Goal: Task Accomplishment & Management: Manage account settings

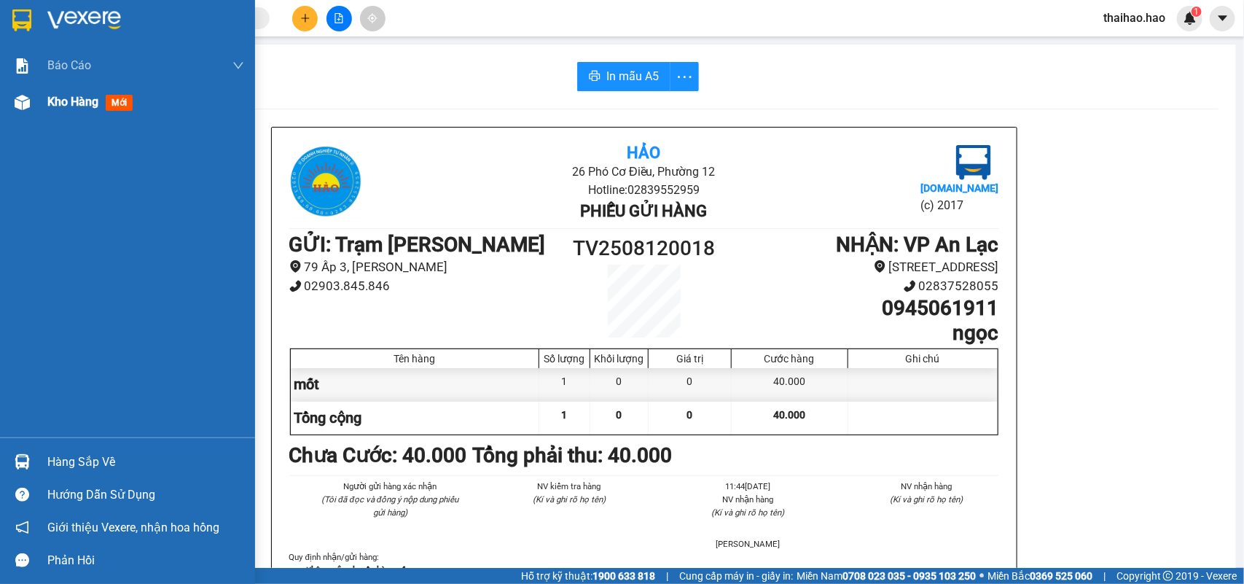
click at [74, 99] on span "Kho hàng" at bounding box center [72, 102] width 51 height 14
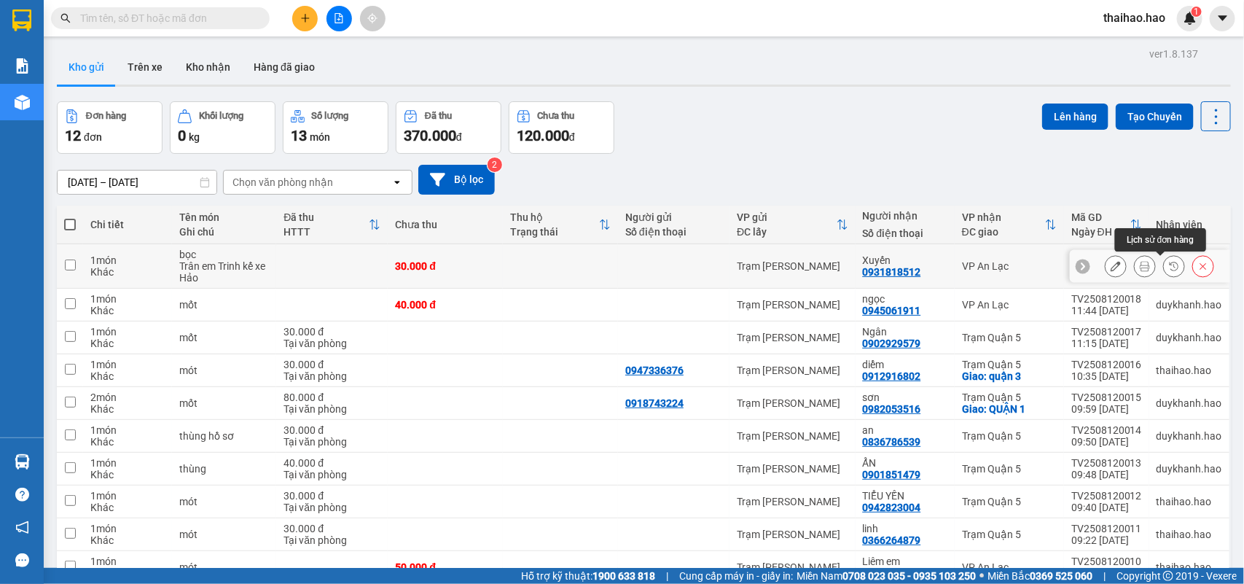
click at [1138, 266] on button at bounding box center [1145, 267] width 20 height 26
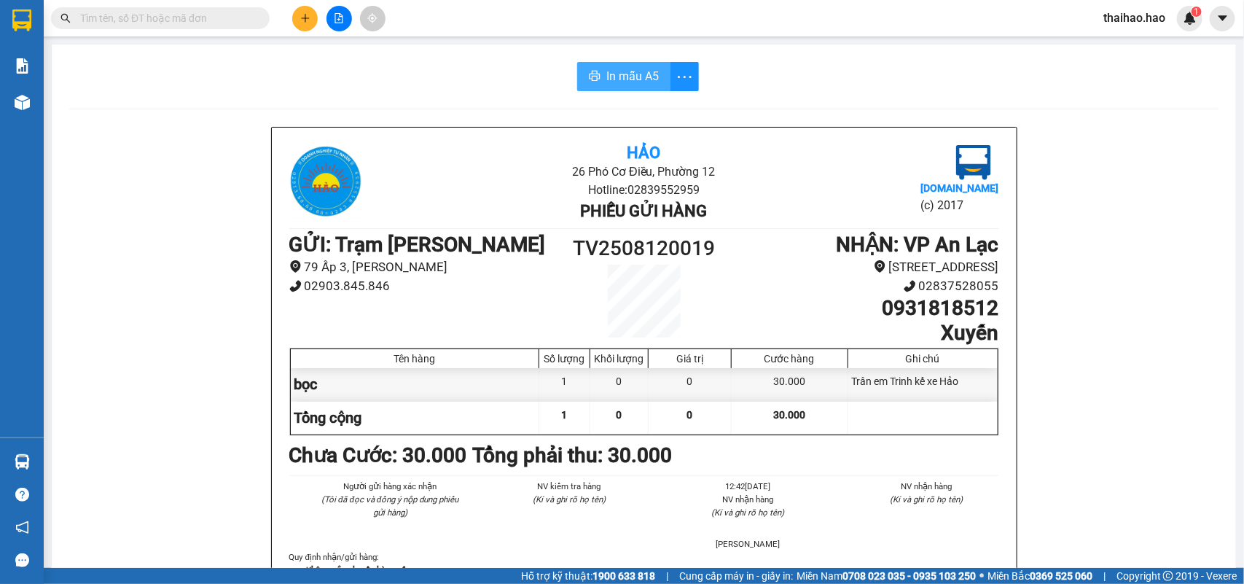
click at [633, 74] on span "In mẫu A5" at bounding box center [632, 76] width 52 height 18
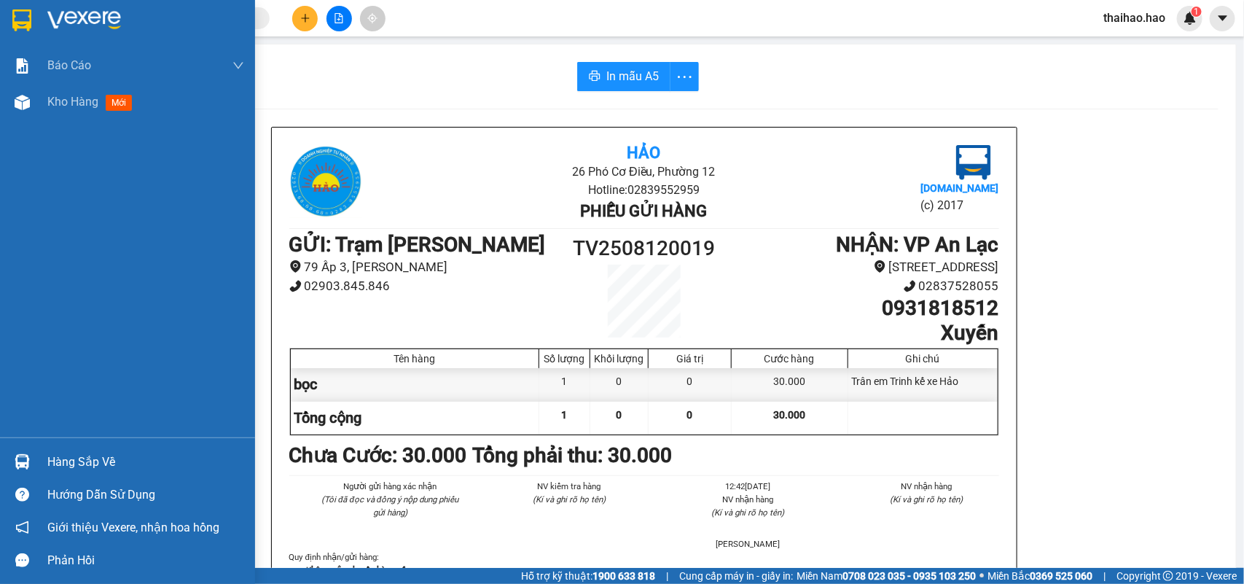
click at [64, 102] on span "Kho hàng" at bounding box center [72, 102] width 51 height 14
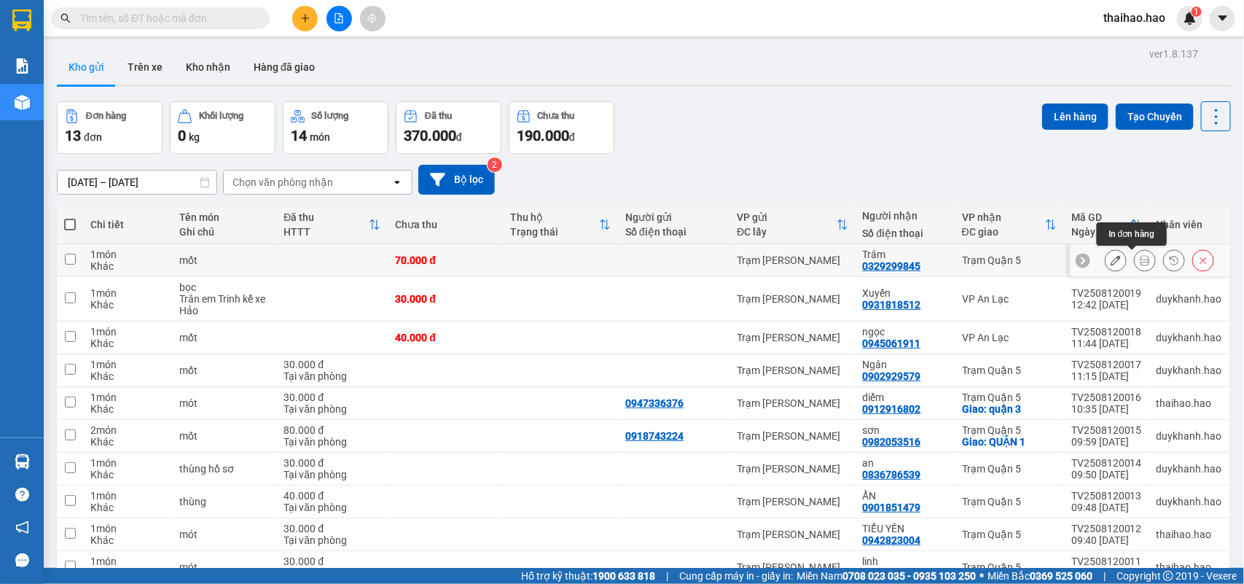
click at [1139, 260] on button at bounding box center [1145, 261] width 20 height 26
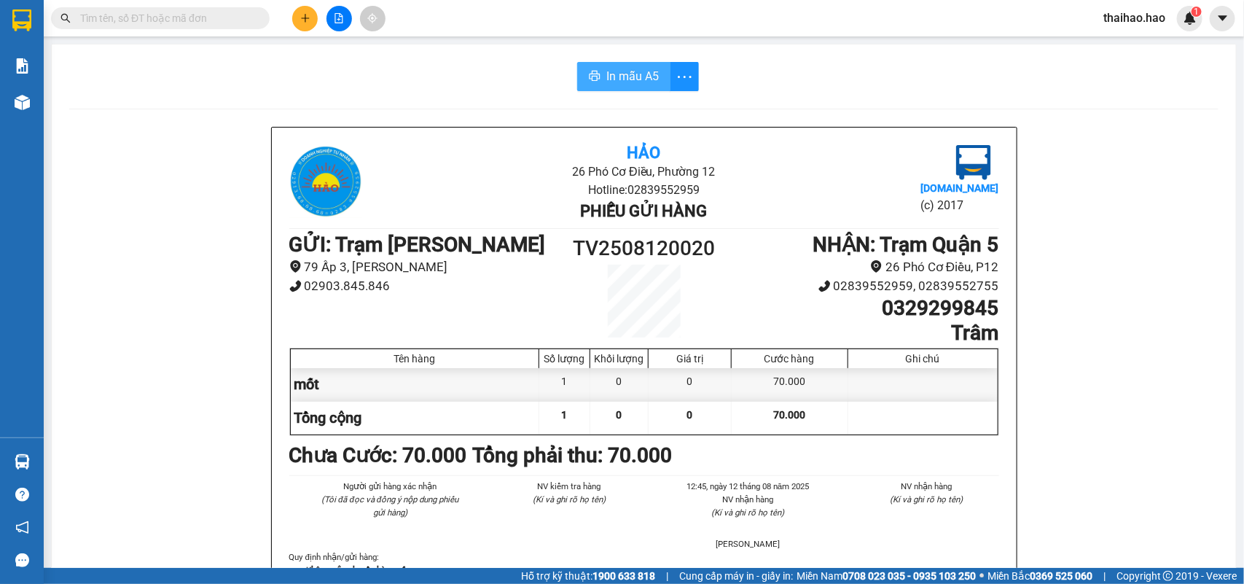
click at [606, 79] on span "In mẫu A5" at bounding box center [632, 76] width 52 height 18
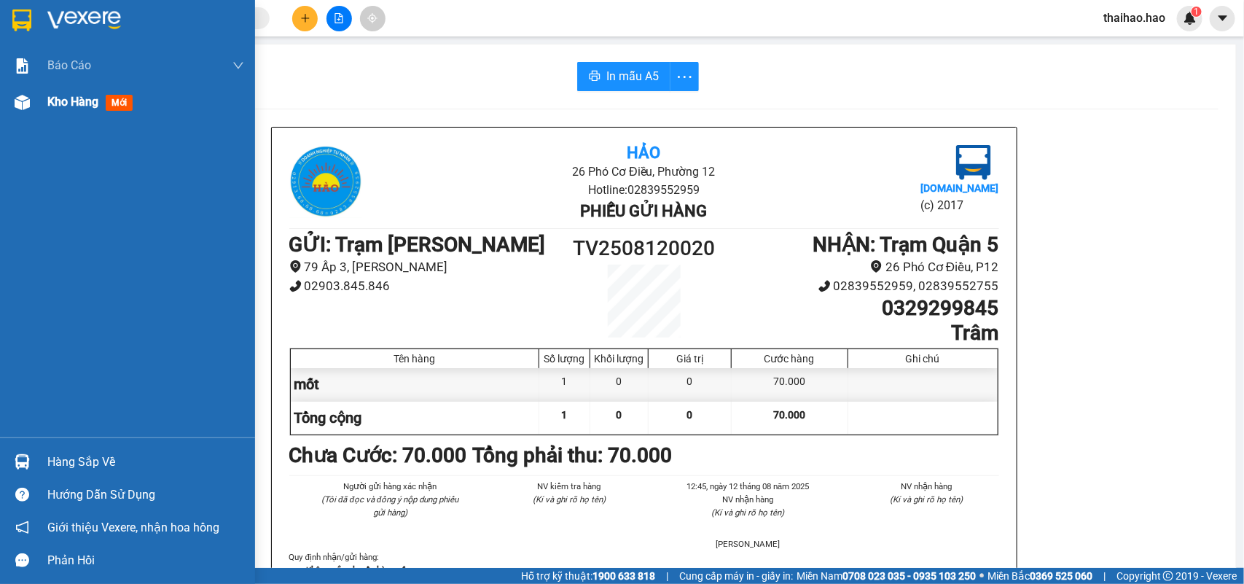
click at [39, 95] on div "Kho hàng mới" at bounding box center [127, 102] width 255 height 36
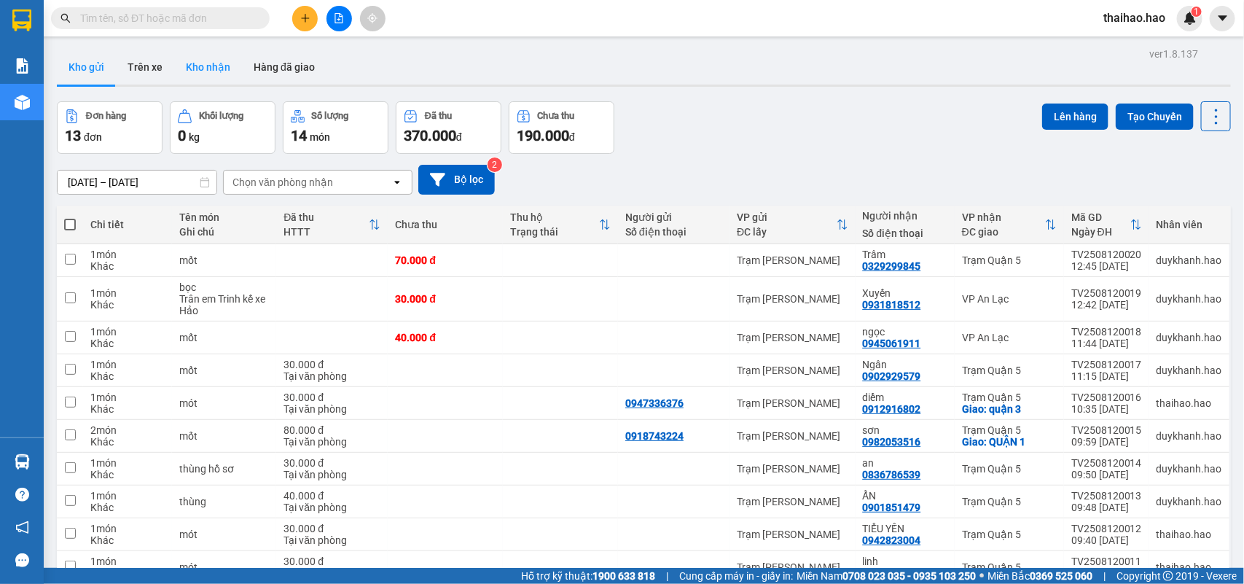
click at [190, 64] on button "Kho nhận" at bounding box center [208, 67] width 68 height 35
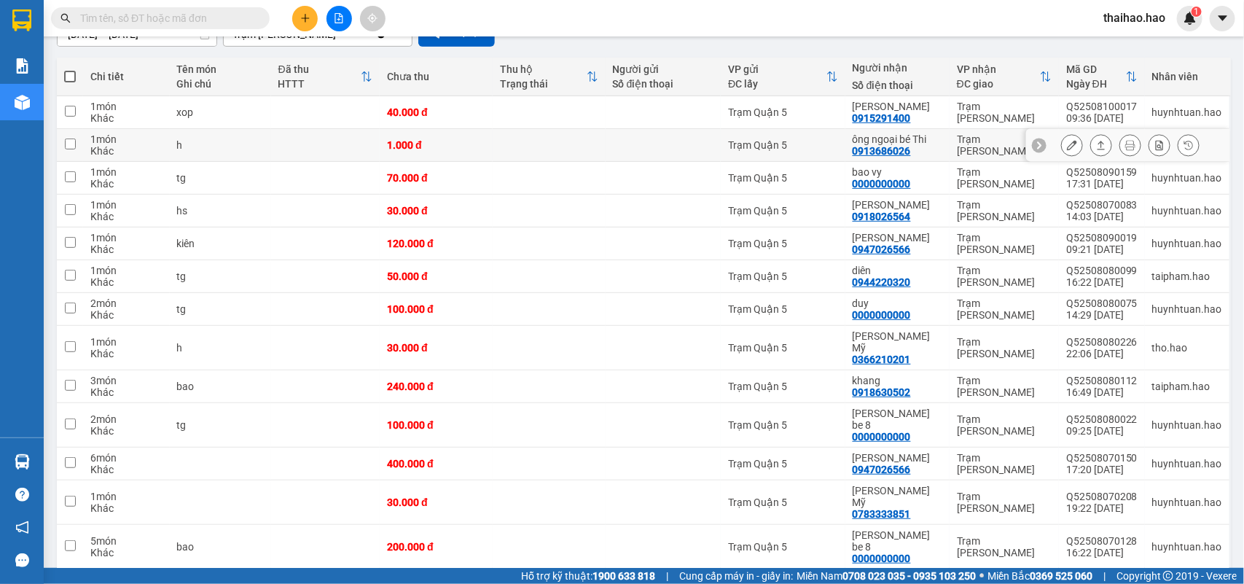
scroll to position [57, 0]
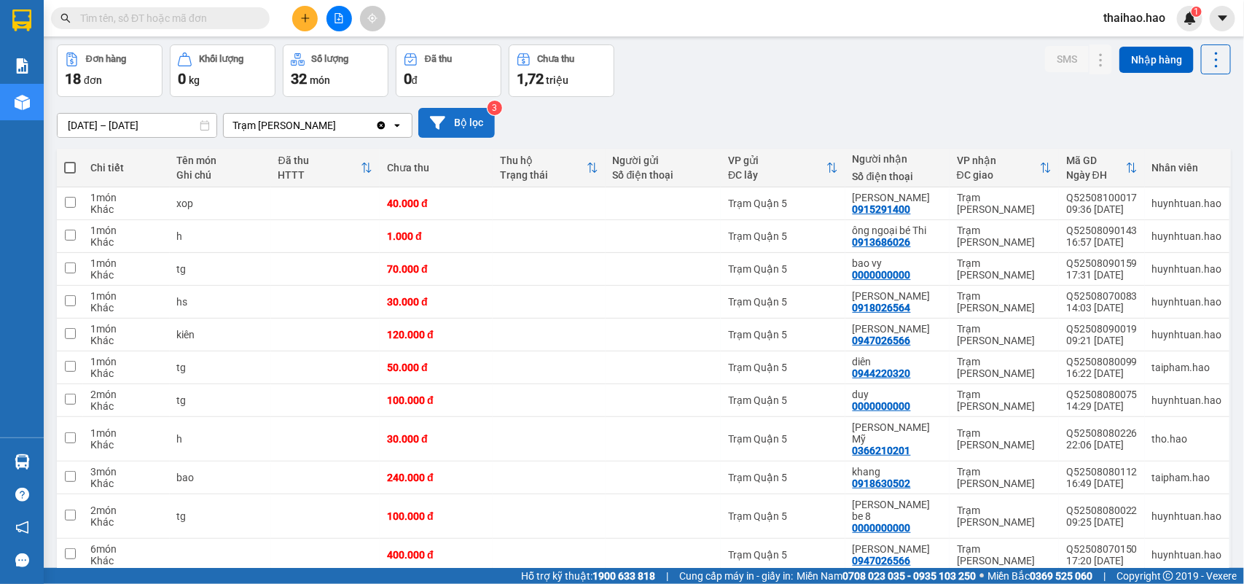
click at [475, 125] on button "Bộ lọc" at bounding box center [456, 123] width 77 height 30
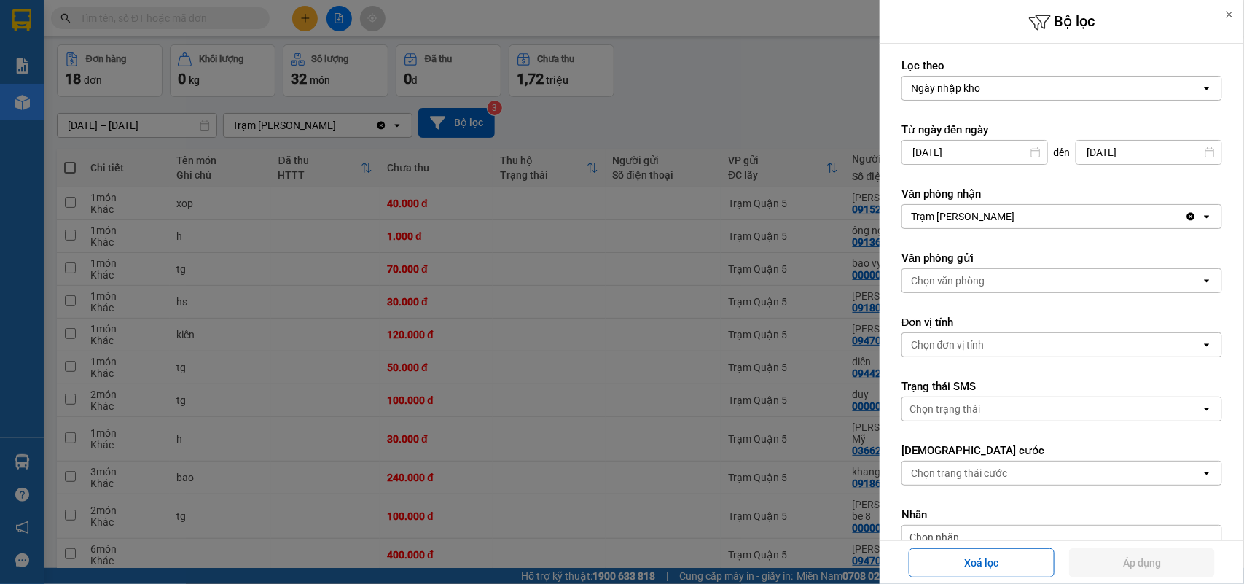
click at [757, 111] on div at bounding box center [622, 292] width 1244 height 584
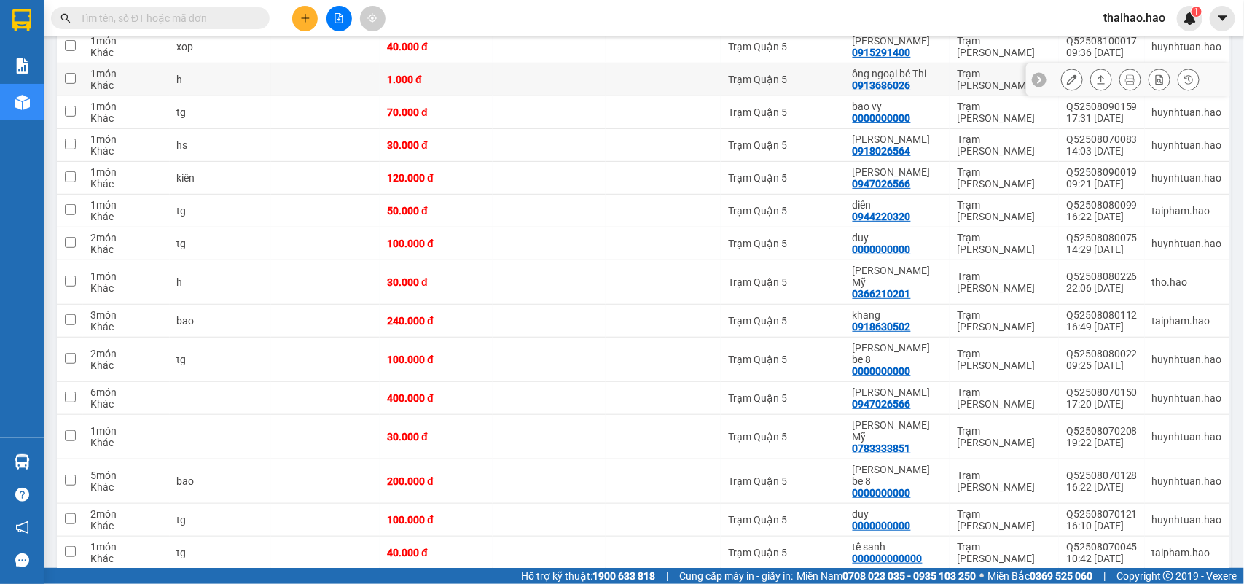
scroll to position [0, 0]
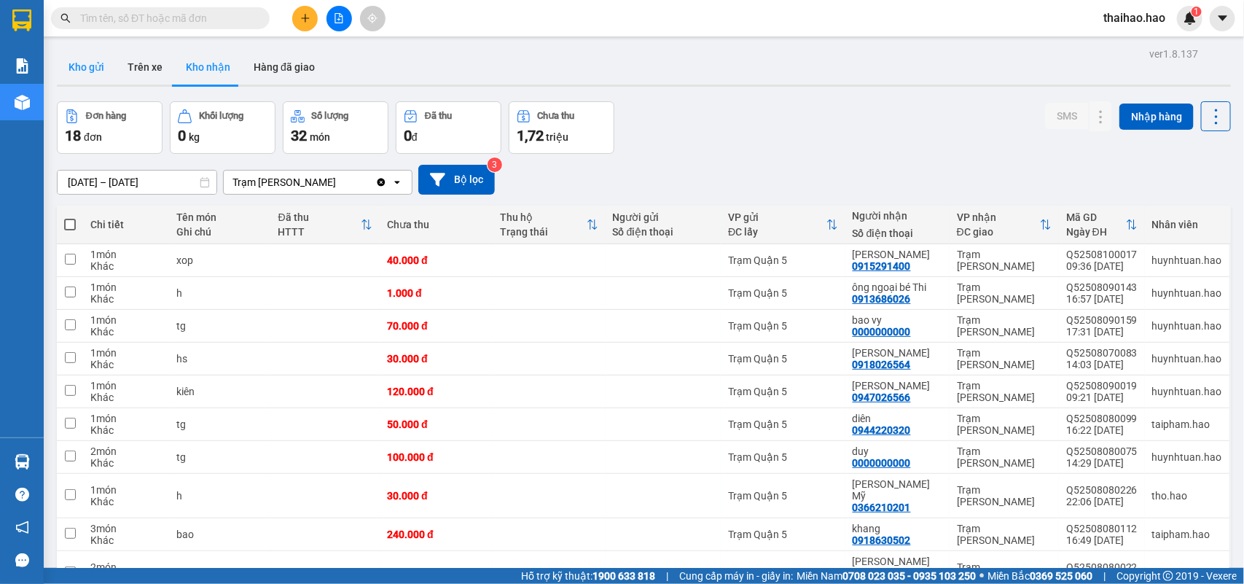
click at [78, 59] on button "Kho gửi" at bounding box center [86, 67] width 59 height 35
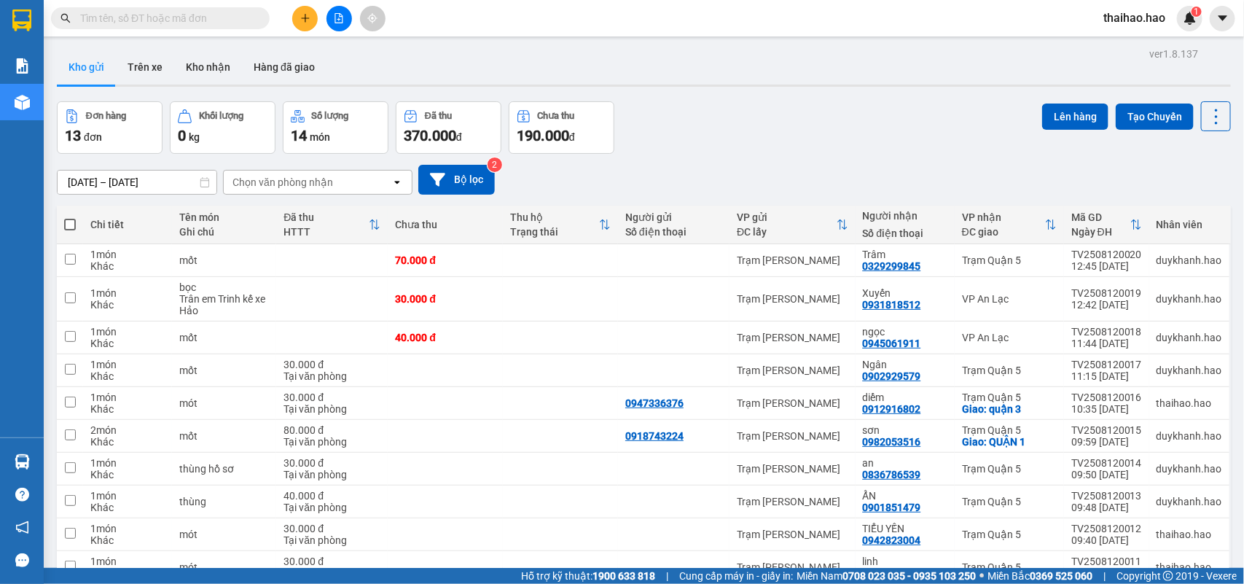
drag, startPoint x: 195, startPoint y: 33, endPoint x: 198, endPoint y: 26, distance: 7.5
click at [198, 26] on div "Kết quả [PERSON_NAME] ( 0 ) Bộ lọc No Data thaihao.hao 1" at bounding box center [622, 18] width 1244 height 36
click at [199, 23] on input "text" at bounding box center [166, 18] width 172 height 16
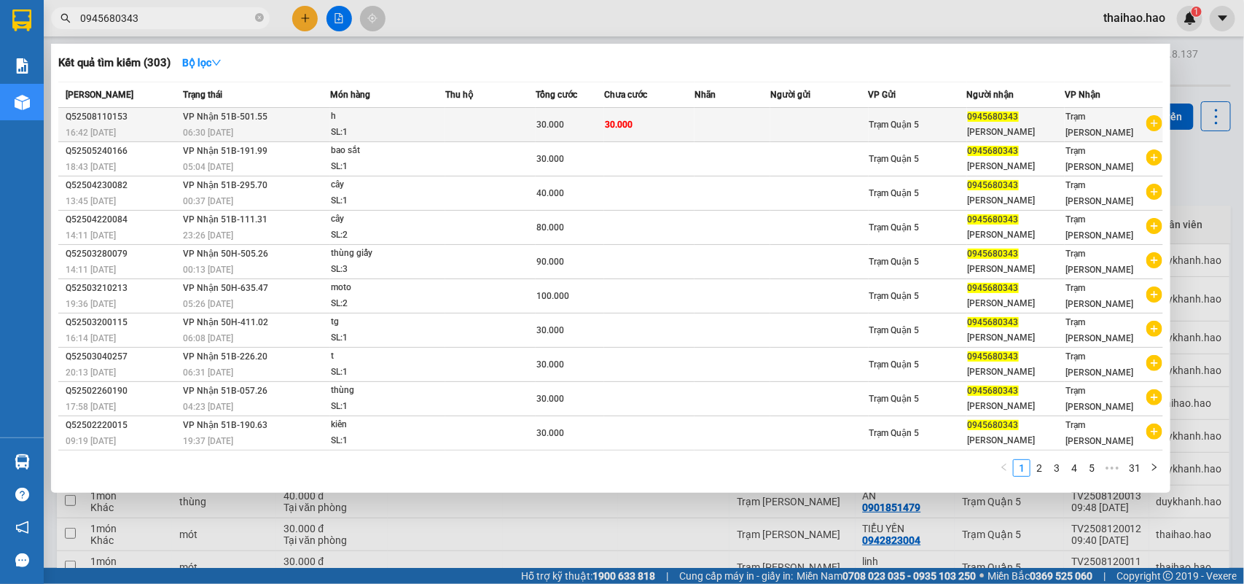
type input "0945680343"
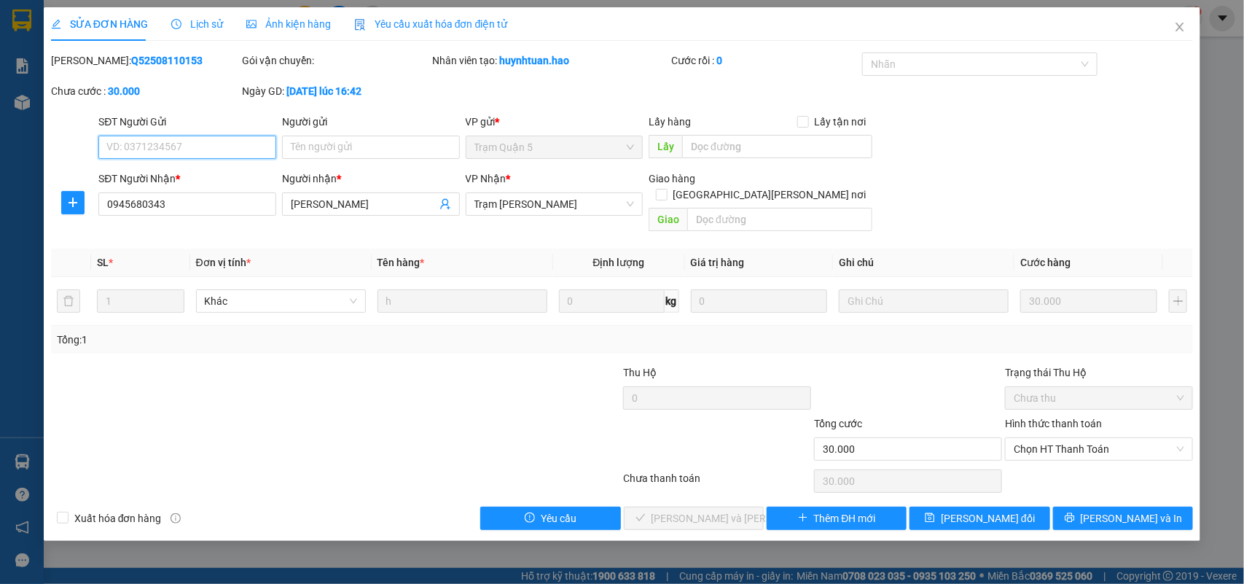
type input "0945680343"
type input "[PERSON_NAME]"
type input "30.000"
click at [213, 31] on div "Lịch sử" at bounding box center [197, 24] width 52 height 16
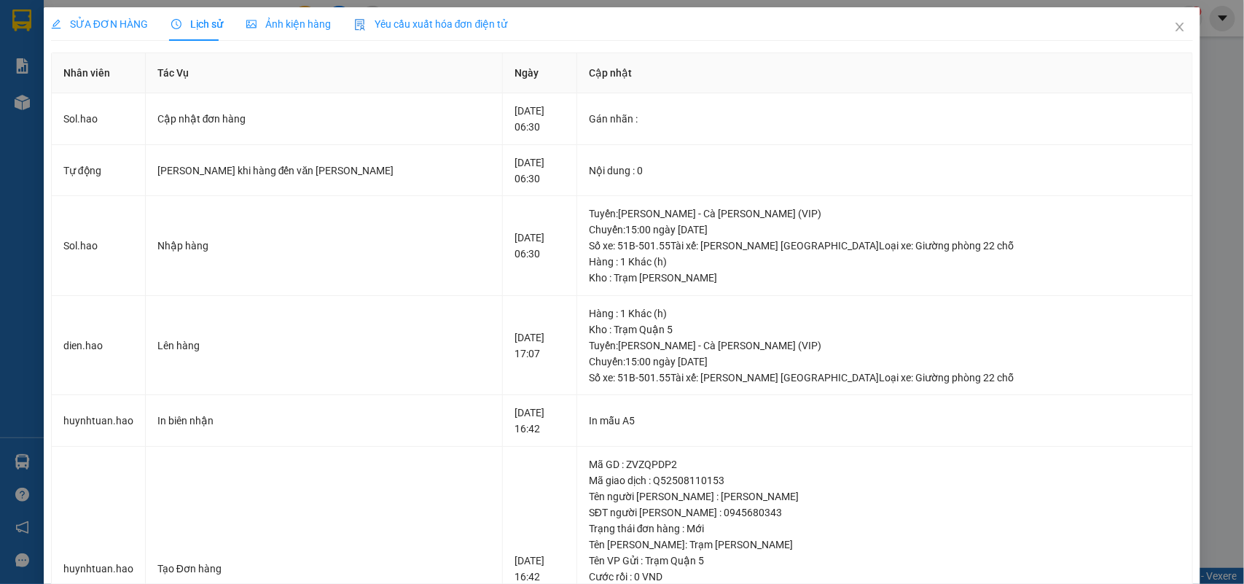
click at [297, 30] on span "Ảnh kiện hàng" at bounding box center [288, 24] width 85 height 12
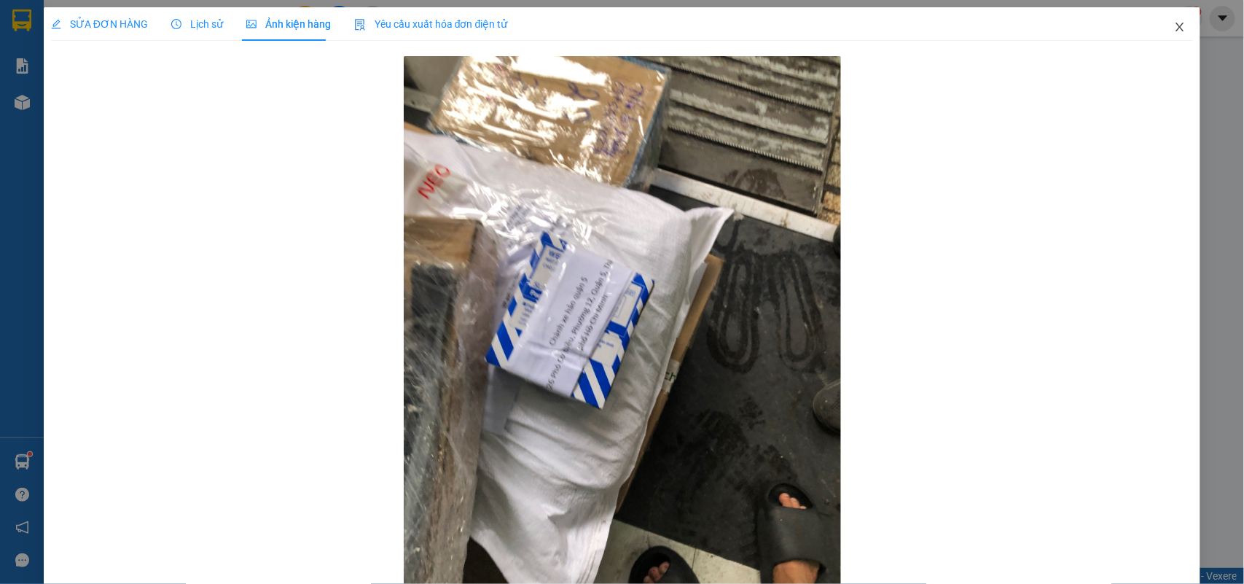
click at [1174, 21] on icon "close" at bounding box center [1180, 27] width 12 height 12
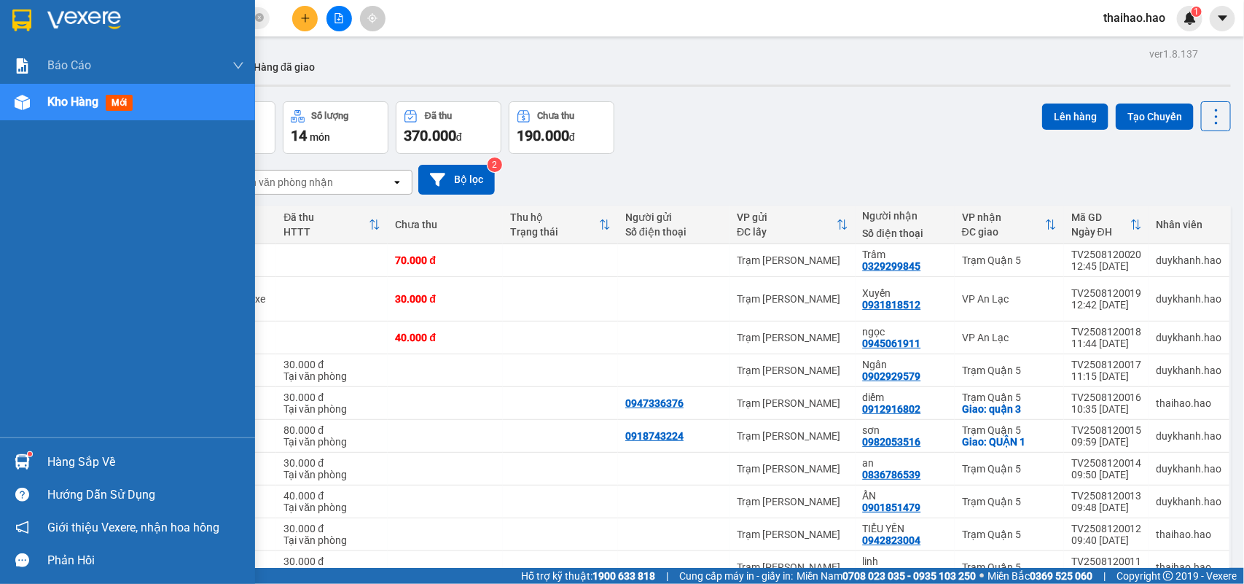
click at [31, 103] on div at bounding box center [22, 103] width 26 height 26
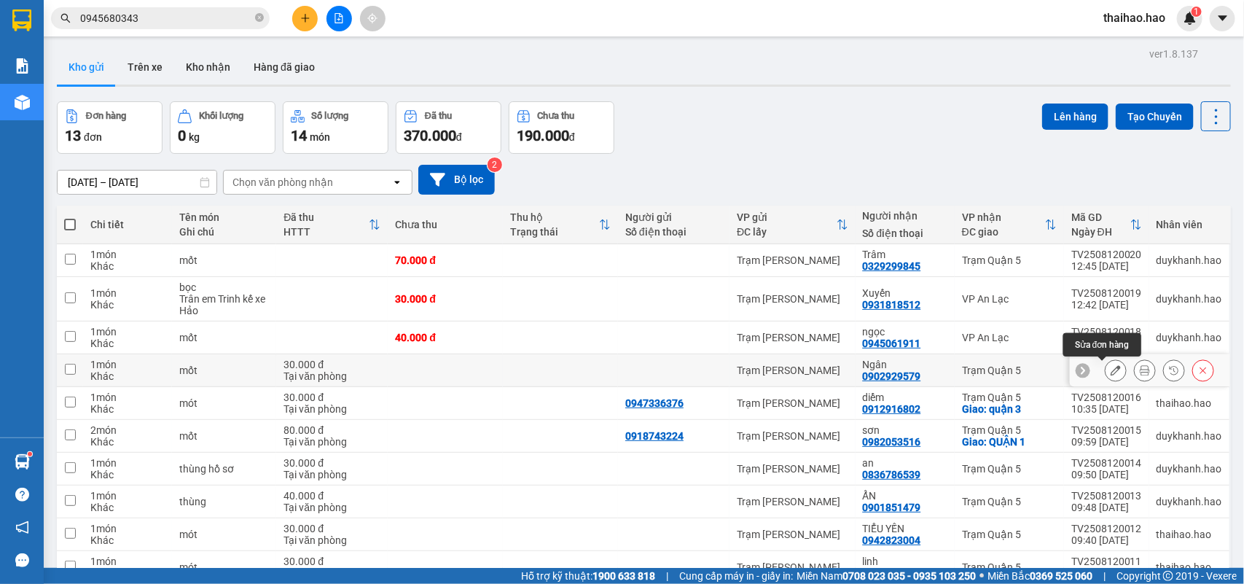
click at [1111, 367] on icon at bounding box center [1116, 370] width 10 height 10
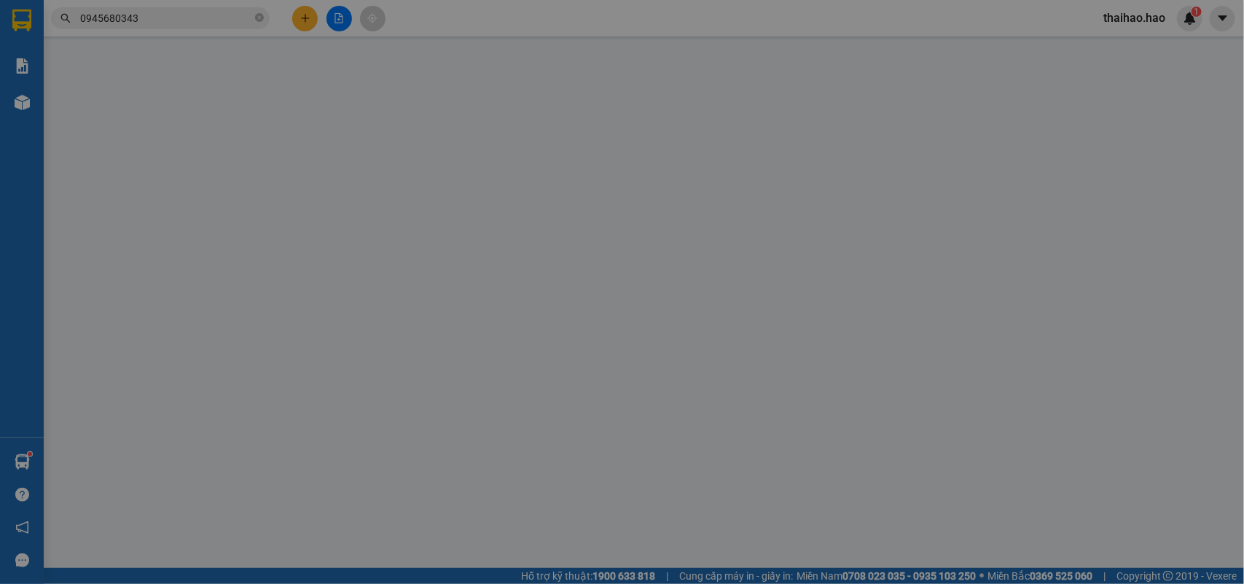
type input "0902929579"
type input "Ngân"
type input "30.000"
type input "0"
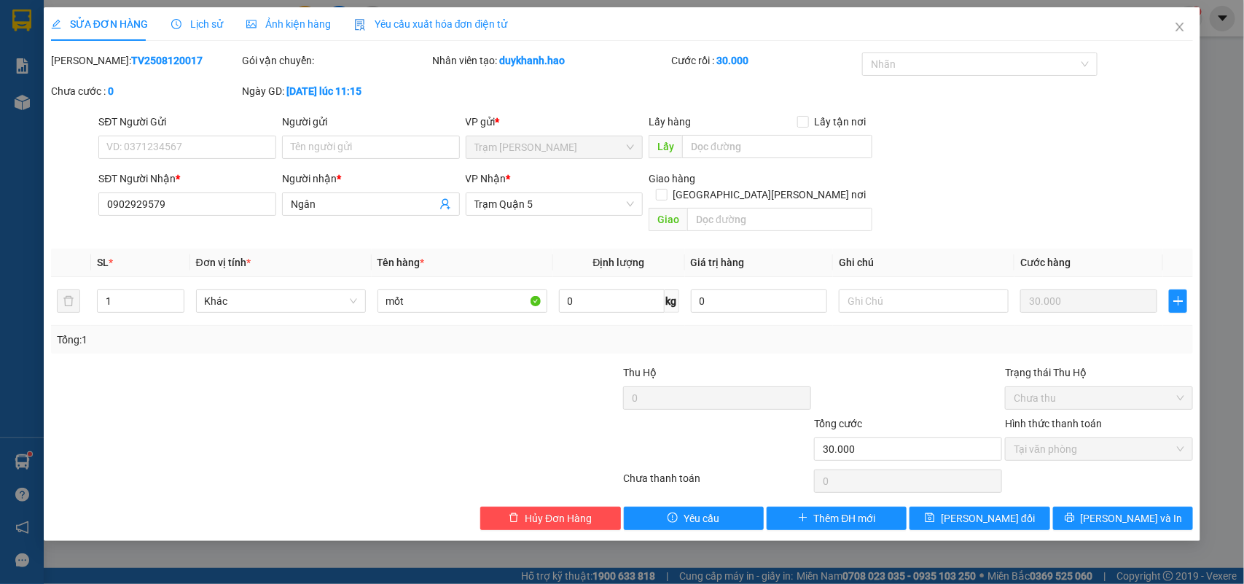
click at [272, 19] on span "Ảnh kiện hàng" at bounding box center [288, 24] width 85 height 12
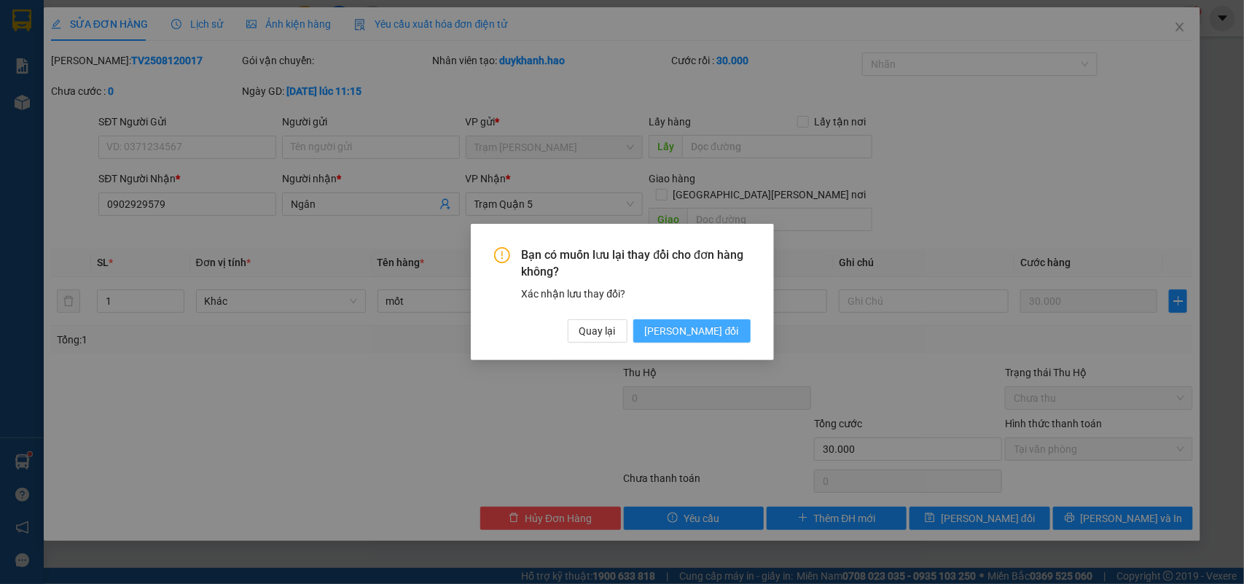
click at [705, 336] on span "[PERSON_NAME] đổi" at bounding box center [692, 331] width 94 height 16
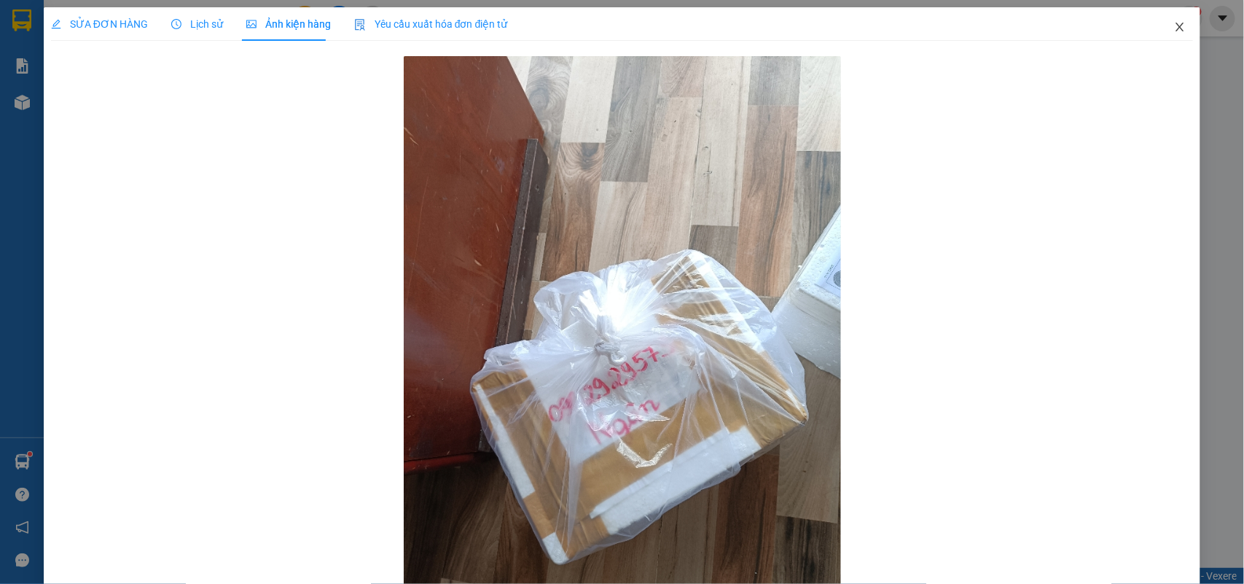
click at [1174, 26] on icon "close" at bounding box center [1180, 27] width 12 height 12
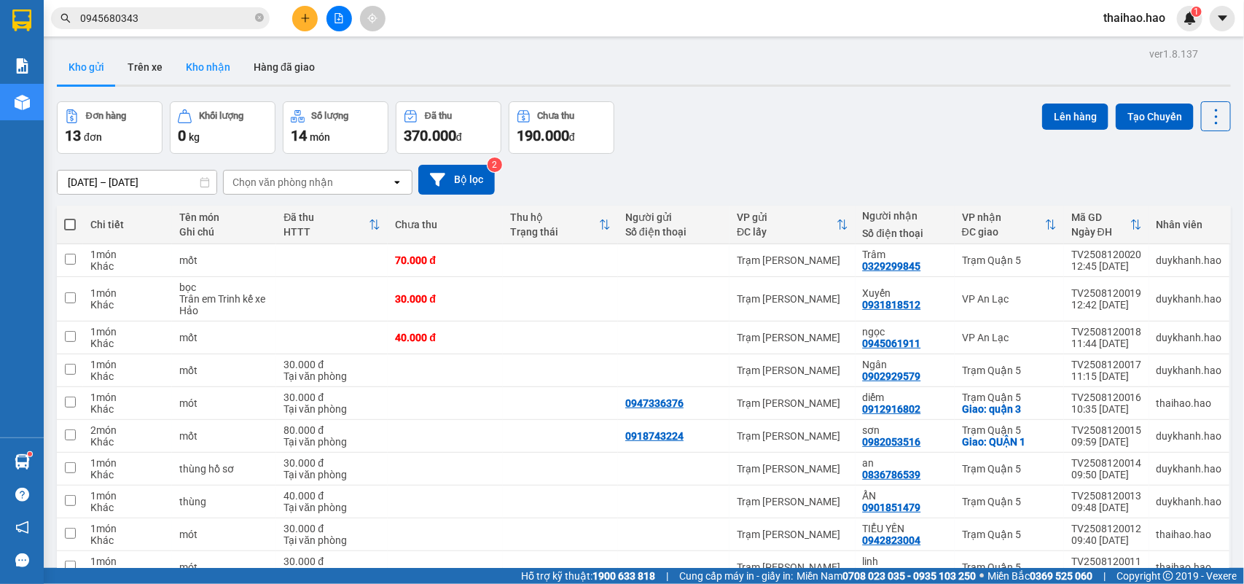
click at [227, 77] on button "Kho nhận" at bounding box center [208, 67] width 68 height 35
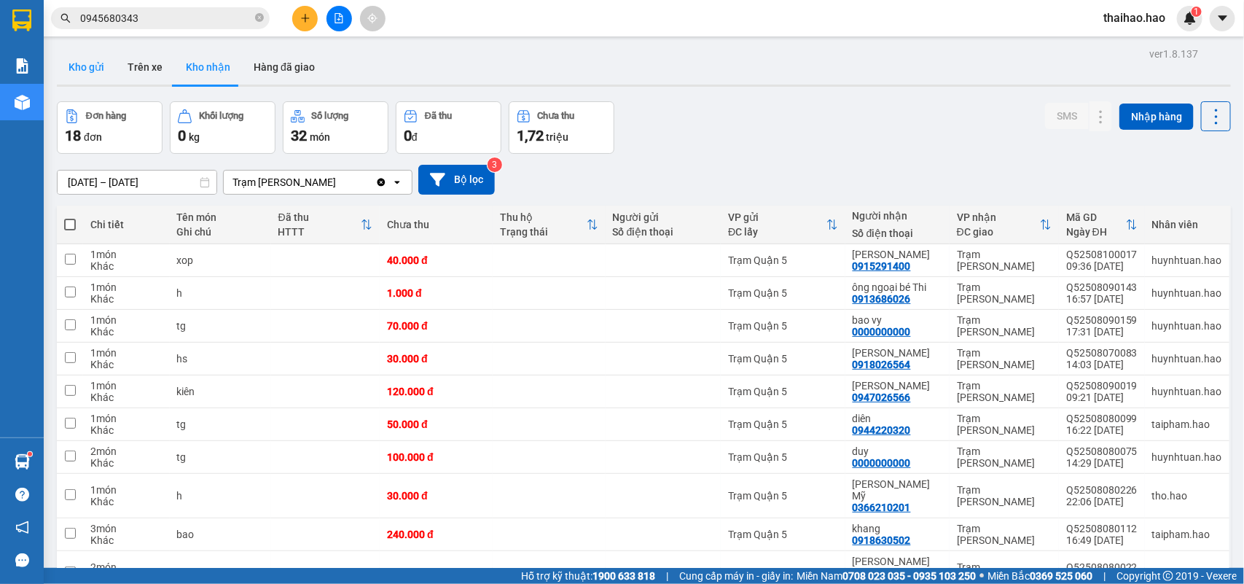
click at [95, 73] on button "Kho gửi" at bounding box center [86, 67] width 59 height 35
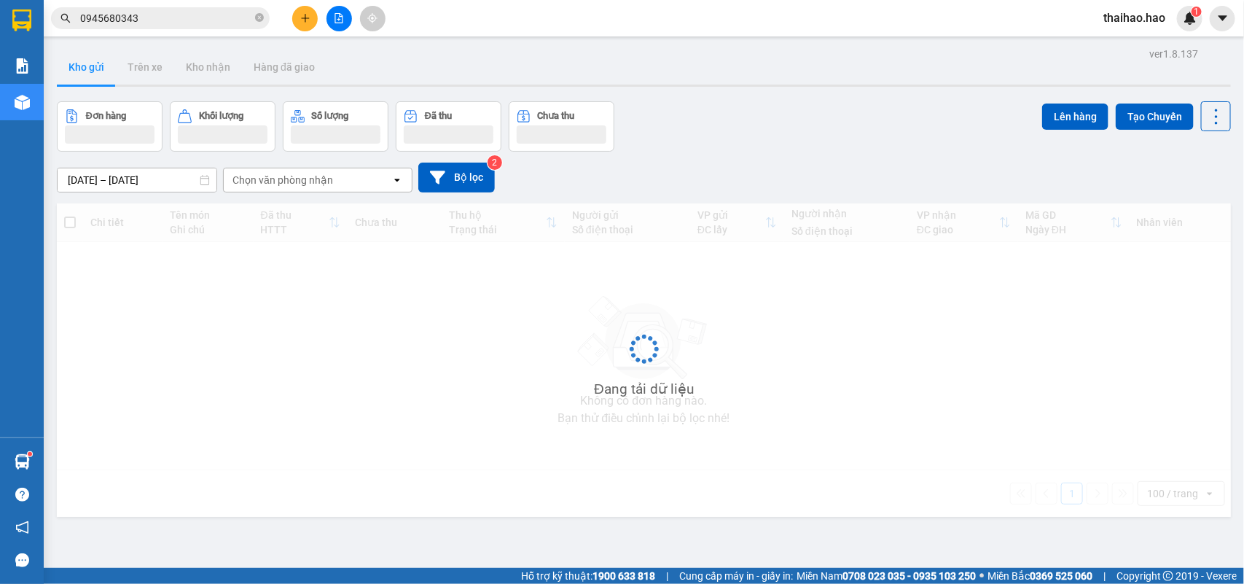
click at [95, 73] on button "Kho gửi" at bounding box center [86, 67] width 59 height 35
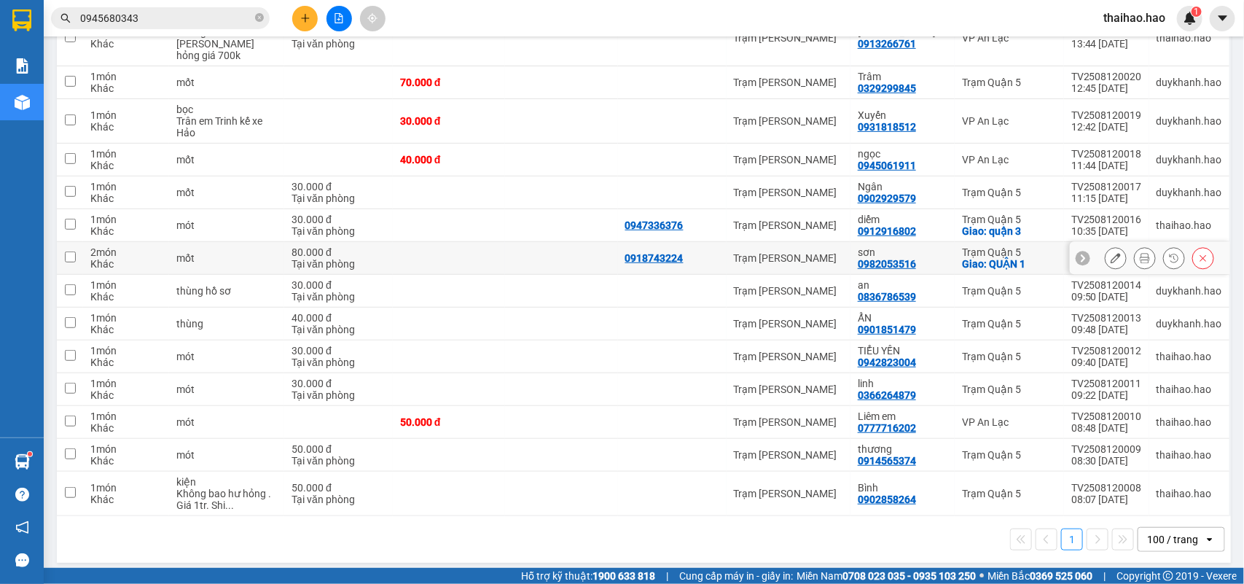
scroll to position [143, 0]
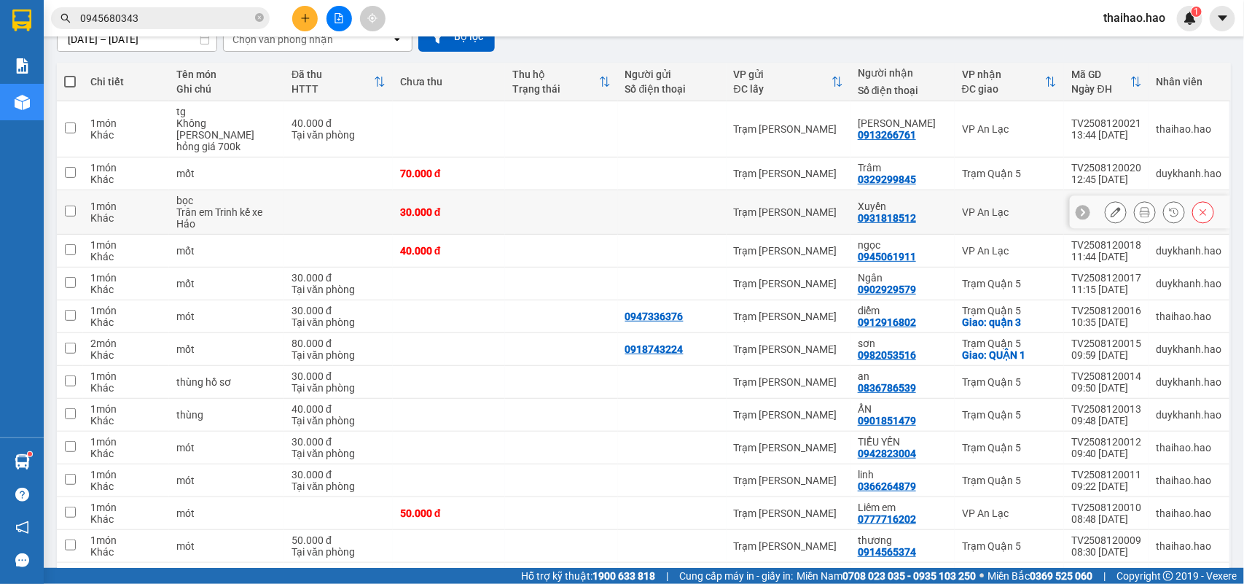
click at [1111, 207] on icon at bounding box center [1116, 212] width 10 height 10
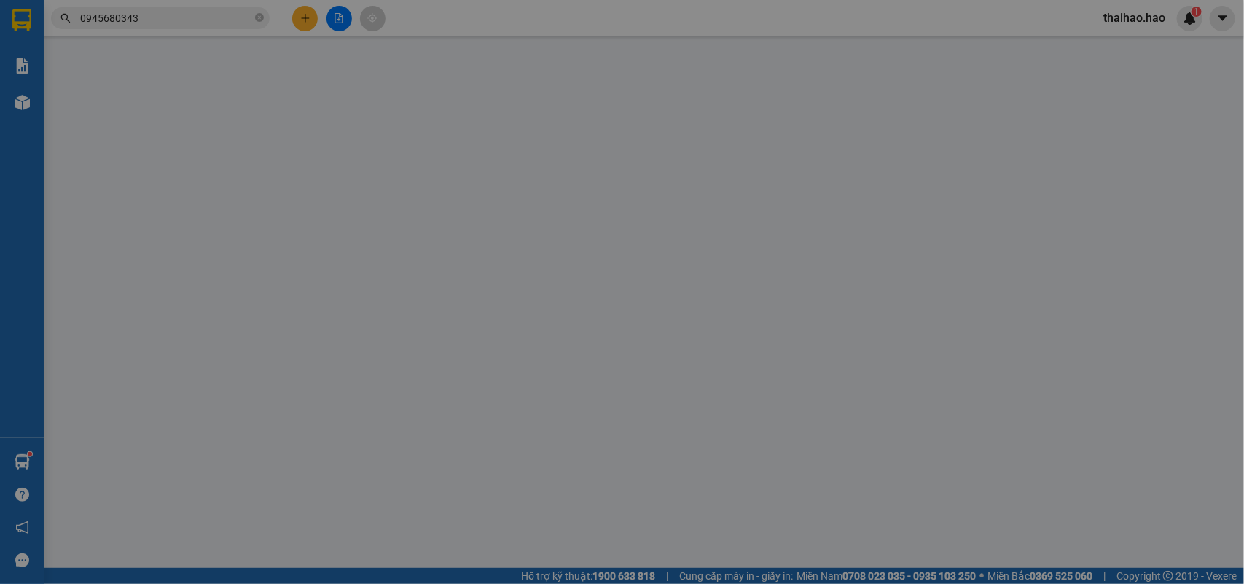
type input "0931818512"
type input "Xuyến"
type input "30.000"
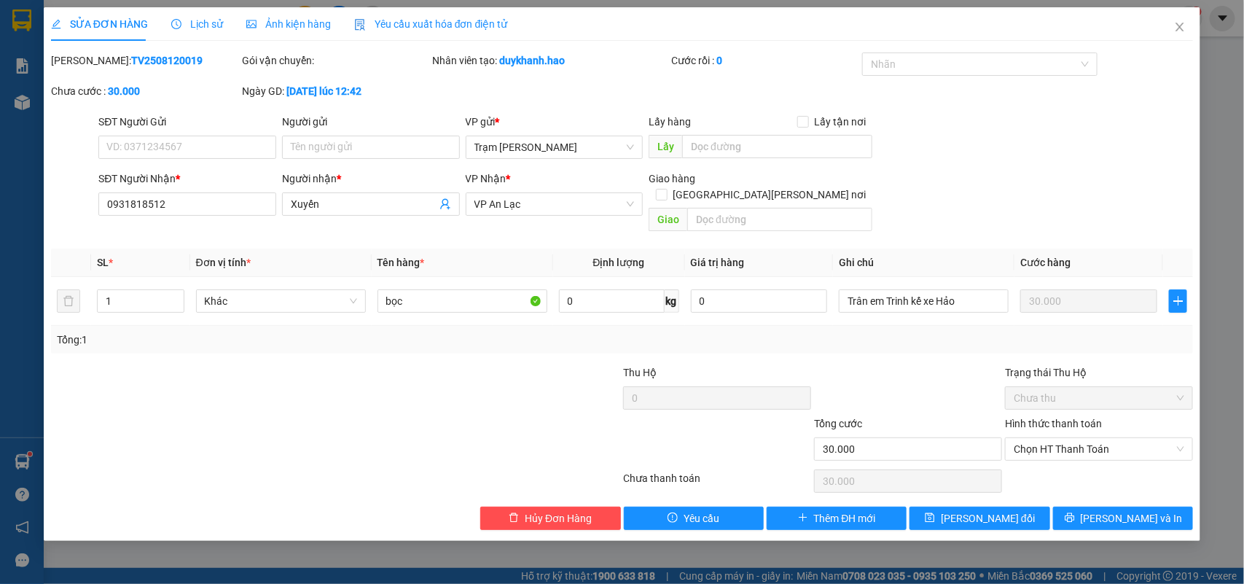
click at [285, 23] on span "Ảnh kiện hàng" at bounding box center [288, 24] width 85 height 12
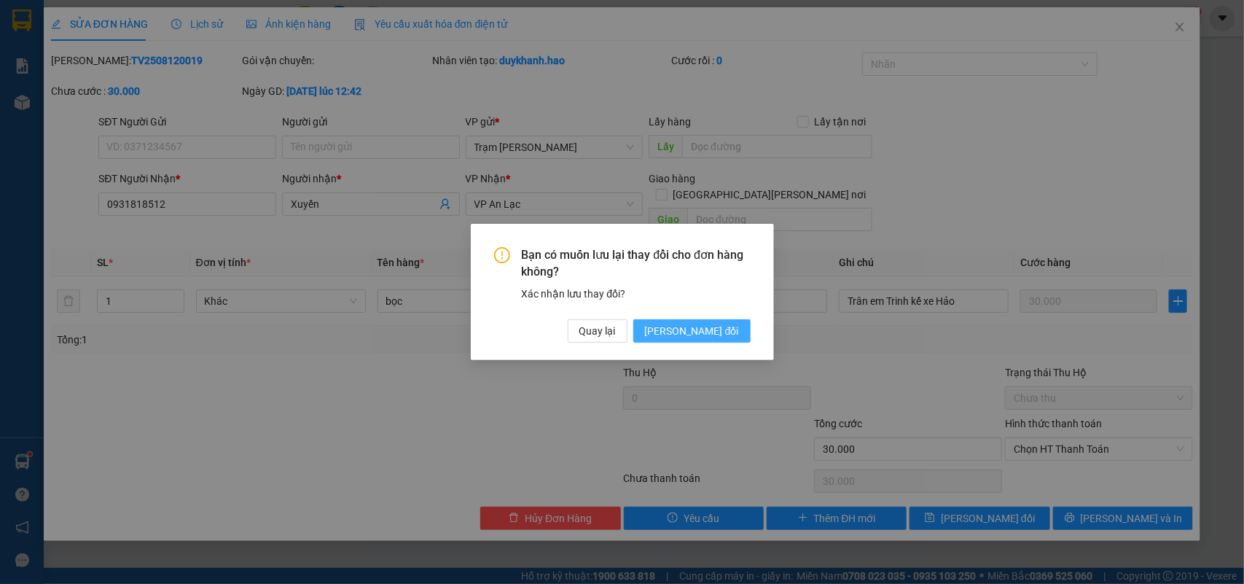
click at [672, 319] on button "[PERSON_NAME] đổi" at bounding box center [691, 330] width 117 height 23
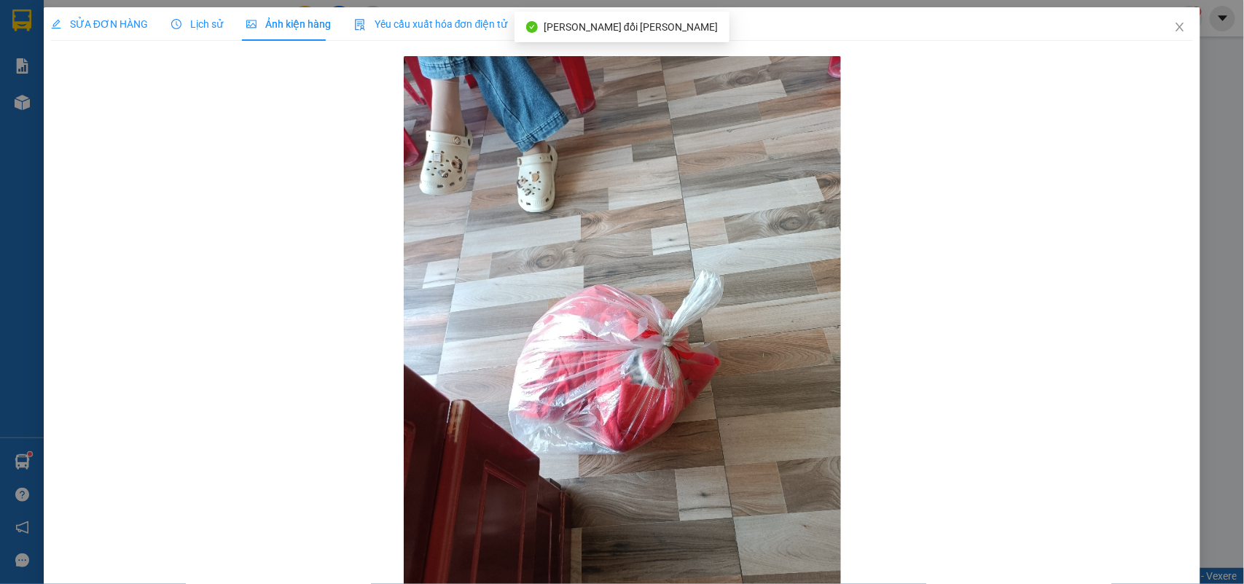
click at [159, 23] on div "SỬA ĐƠN HÀNG Lịch sử Ảnh kiện hàng Yêu cầu xuất hóa đơn điện tử" at bounding box center [279, 24] width 457 height 34
click at [171, 23] on icon "clock-circle" at bounding box center [176, 24] width 10 height 10
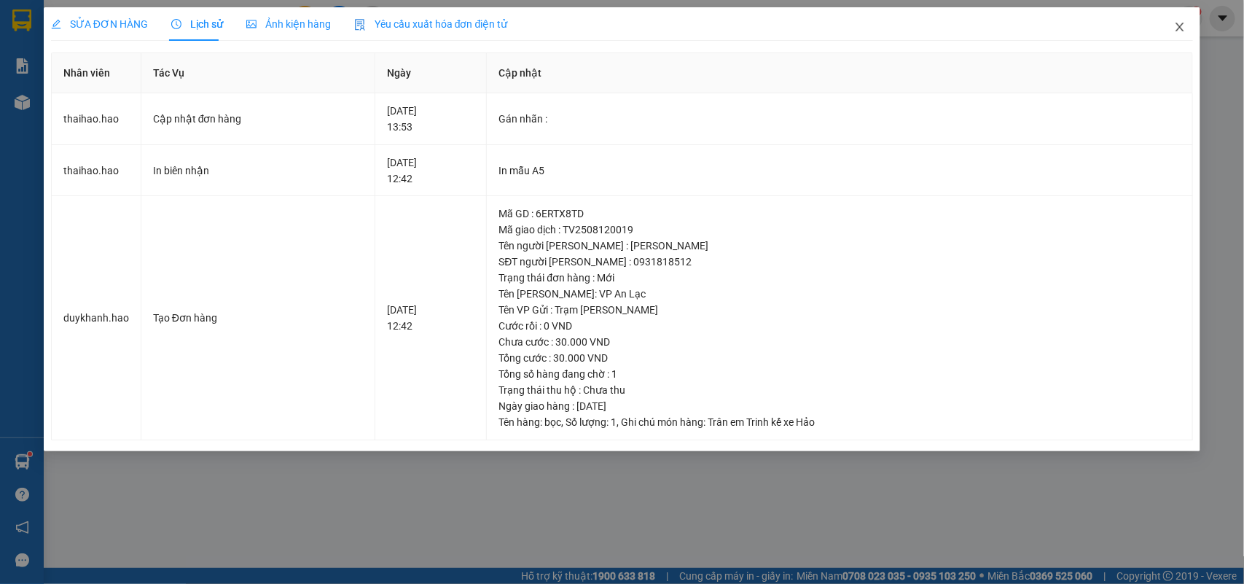
click at [1182, 21] on icon "close" at bounding box center [1180, 27] width 12 height 12
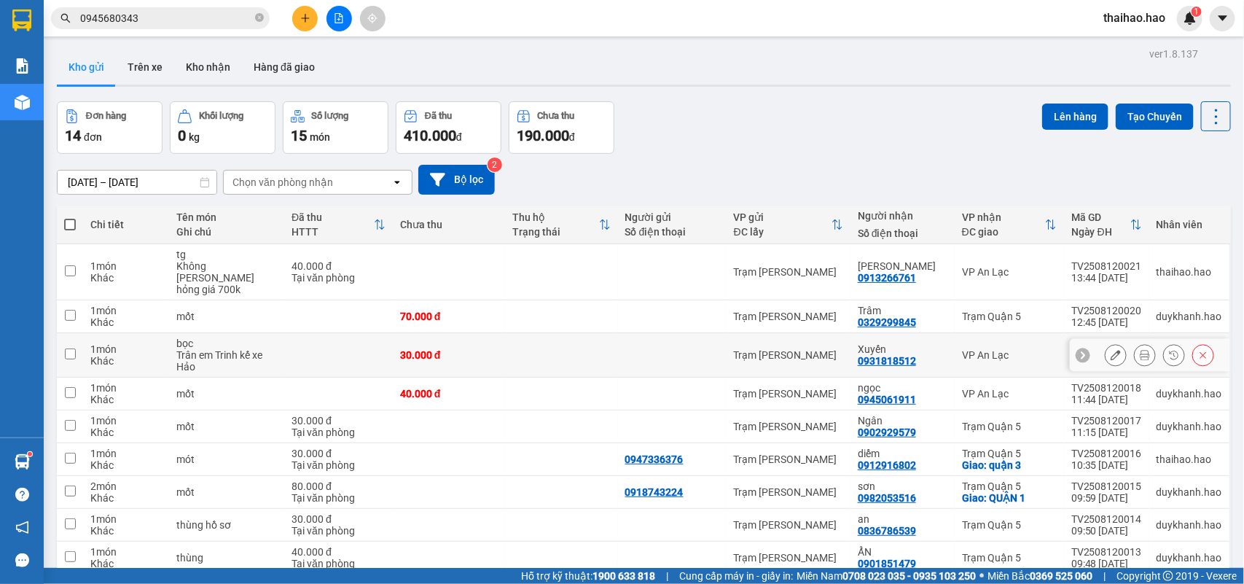
click at [1111, 350] on icon at bounding box center [1116, 355] width 10 height 10
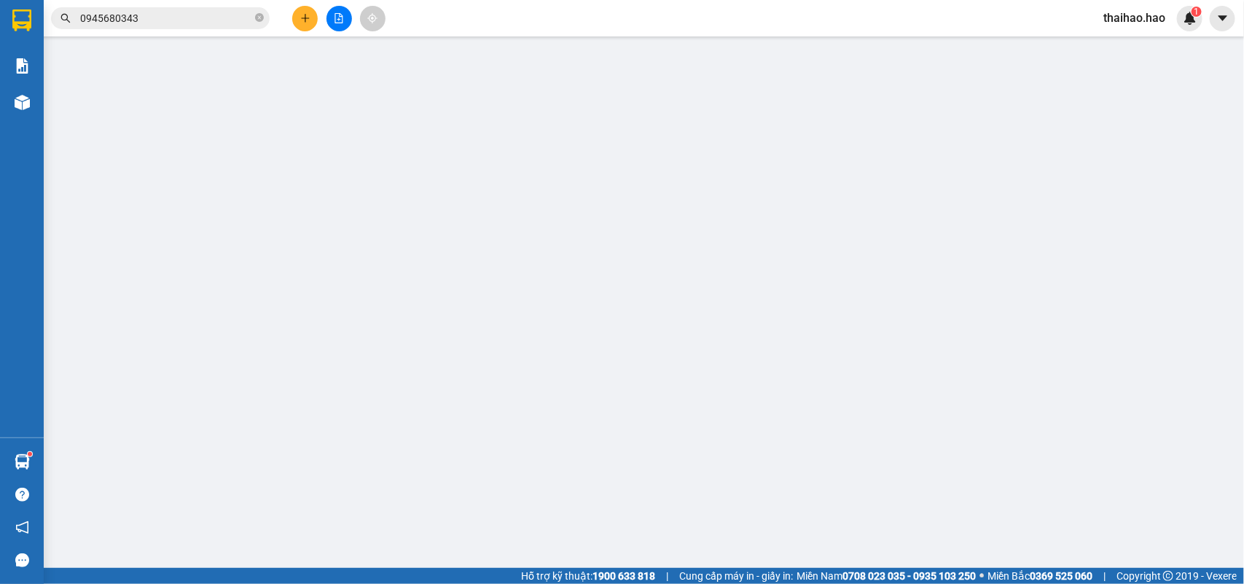
type input "0931818512"
type input "Xuyến"
type input "30.000"
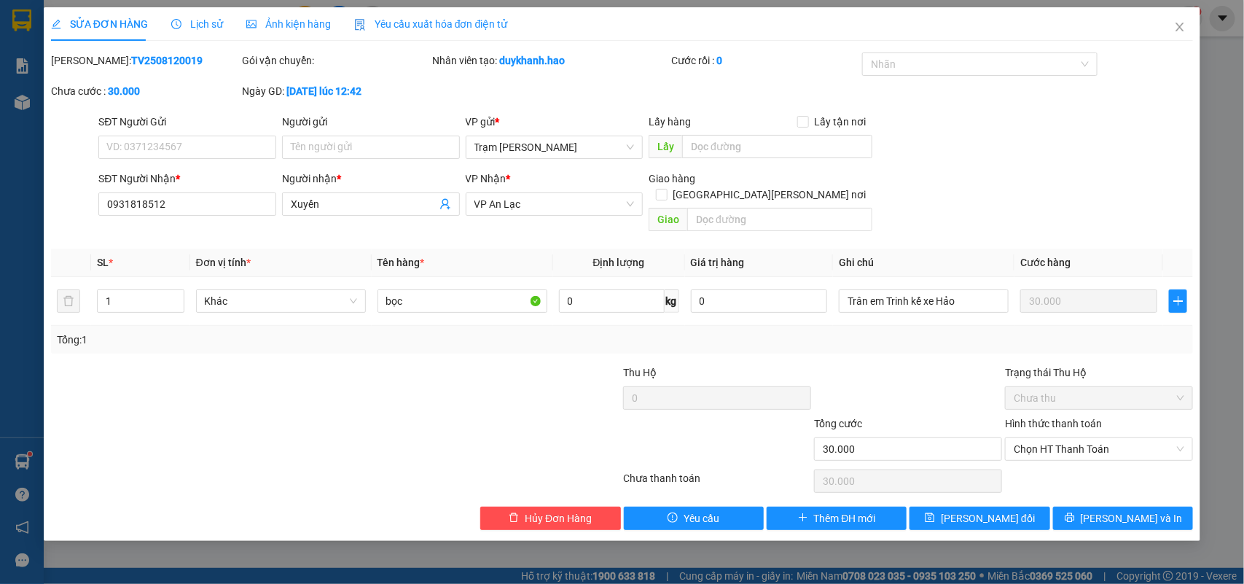
click at [282, 26] on span "Ảnh kiện hàng" at bounding box center [288, 24] width 85 height 12
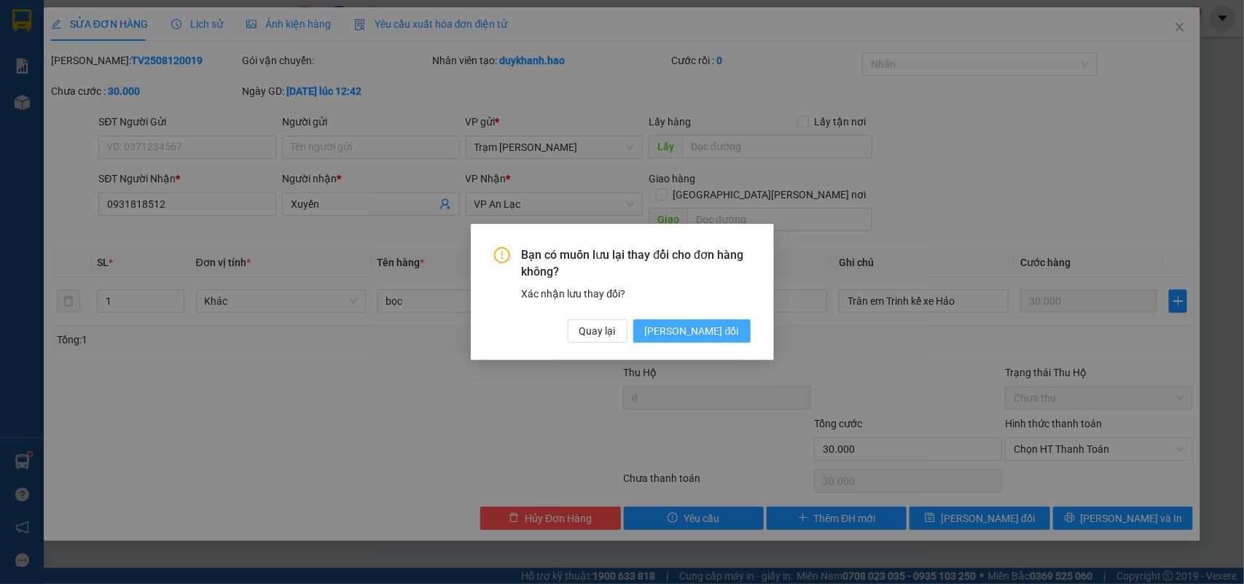
click at [679, 322] on button "[PERSON_NAME] đổi" at bounding box center [691, 330] width 117 height 23
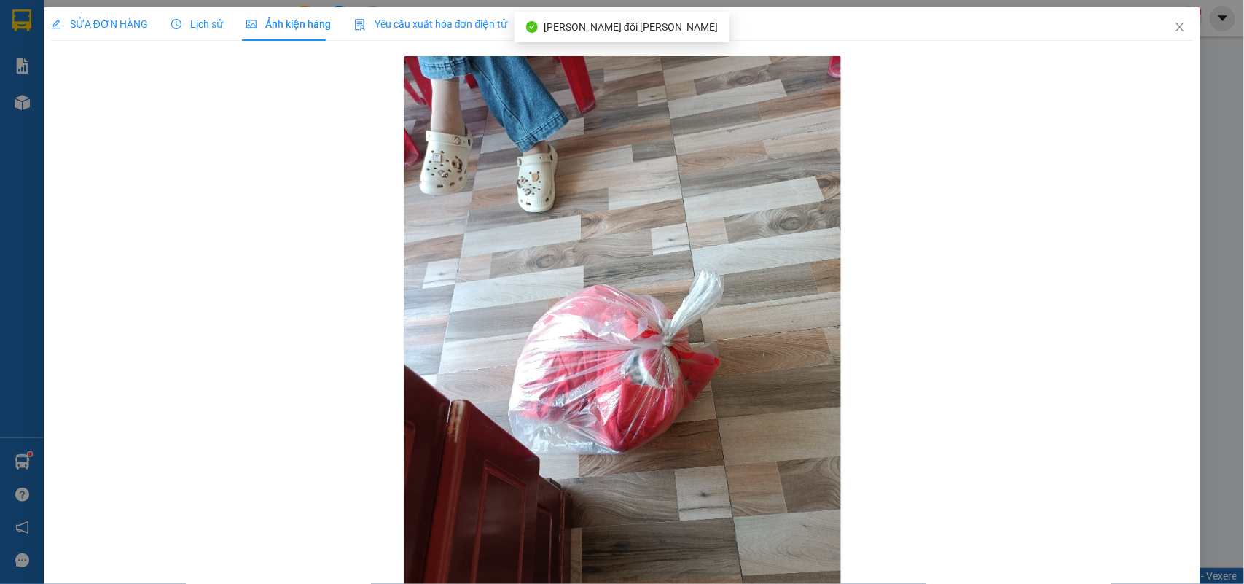
click at [202, 49] on div "SỬA ĐƠN HÀNG Lịch sử [PERSON_NAME] hàng Yêu cầu xuất [PERSON_NAME] điện tử Tota…" at bounding box center [622, 325] width 1143 height 636
click at [204, 24] on span "Lịch sử" at bounding box center [197, 24] width 52 height 12
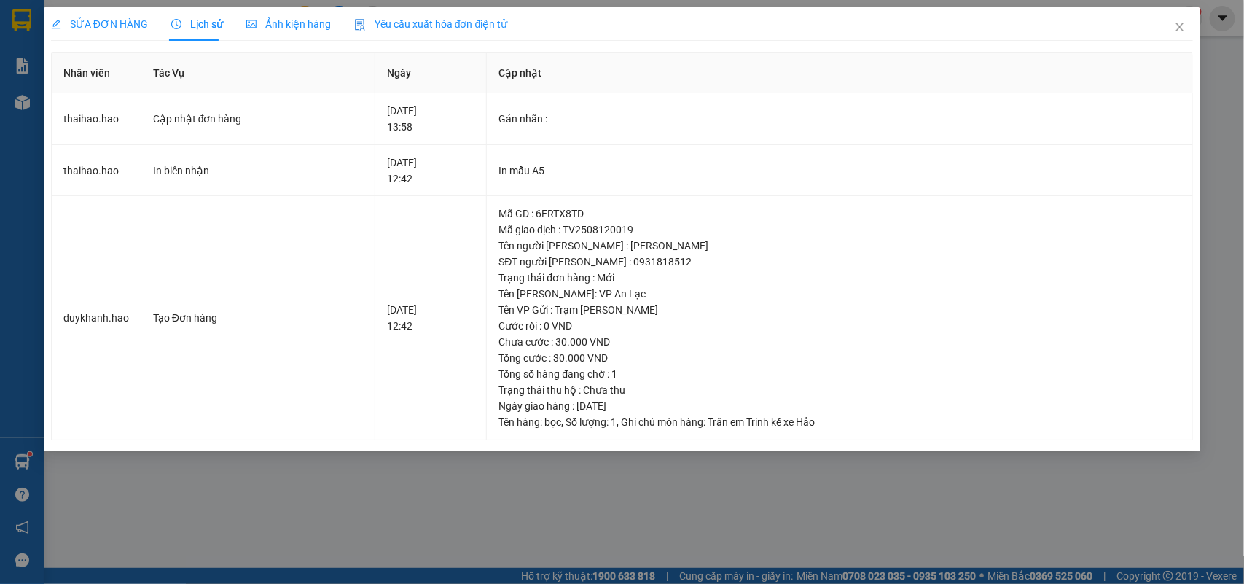
click at [305, 23] on span "Ảnh kiện hàng" at bounding box center [288, 24] width 85 height 12
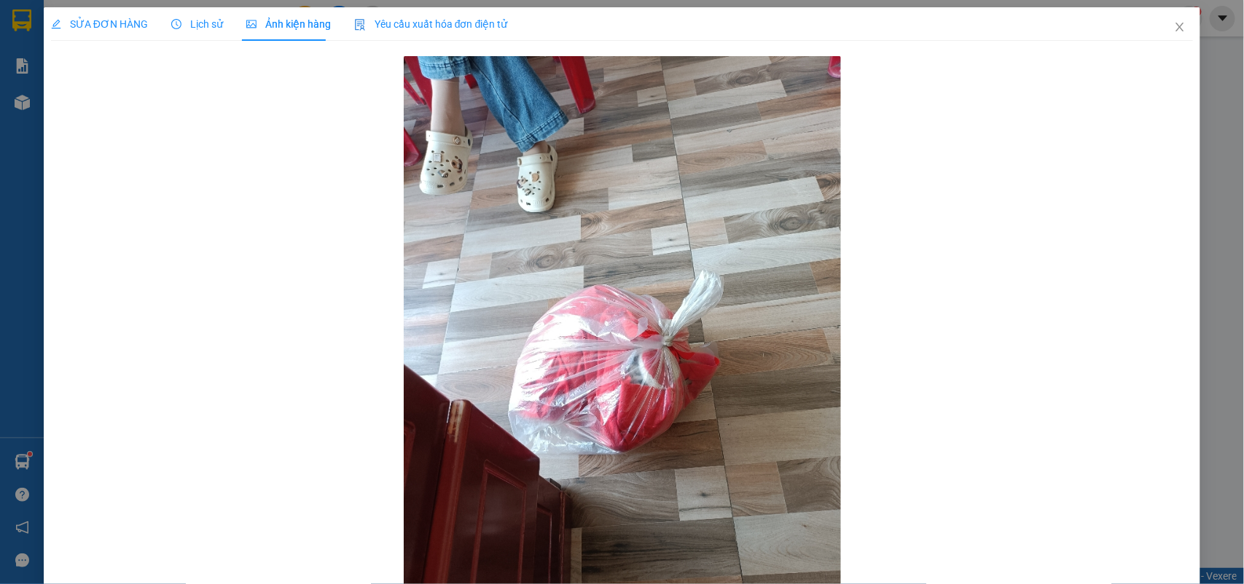
click at [202, 20] on span "Lịch sử" at bounding box center [197, 24] width 52 height 12
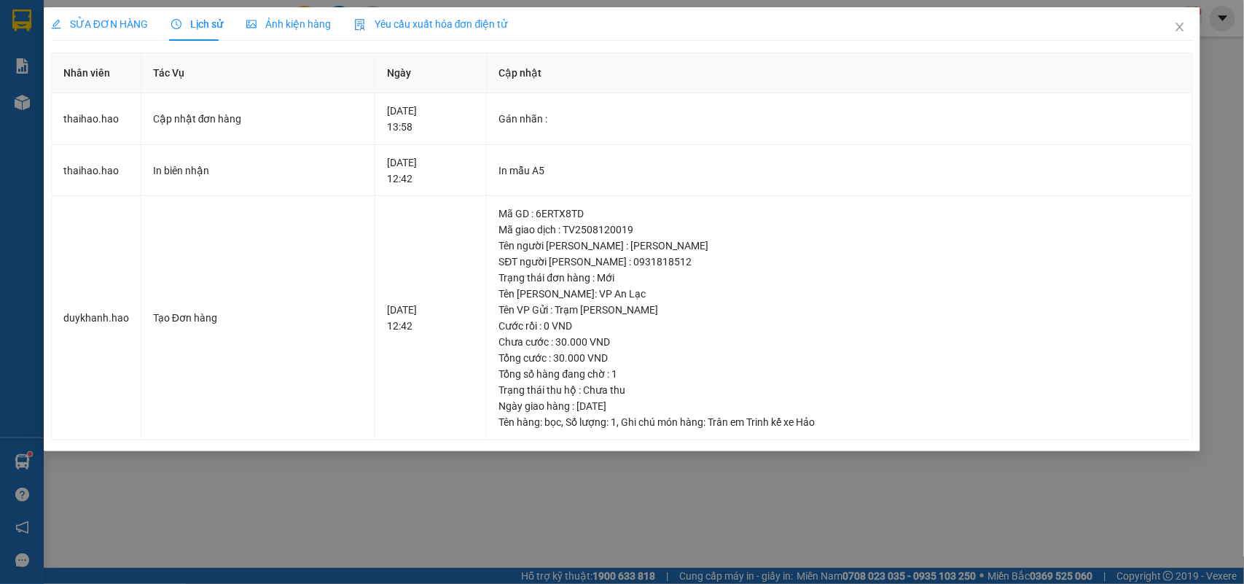
click at [273, 16] on div "Ảnh kiện hàng" at bounding box center [288, 24] width 85 height 16
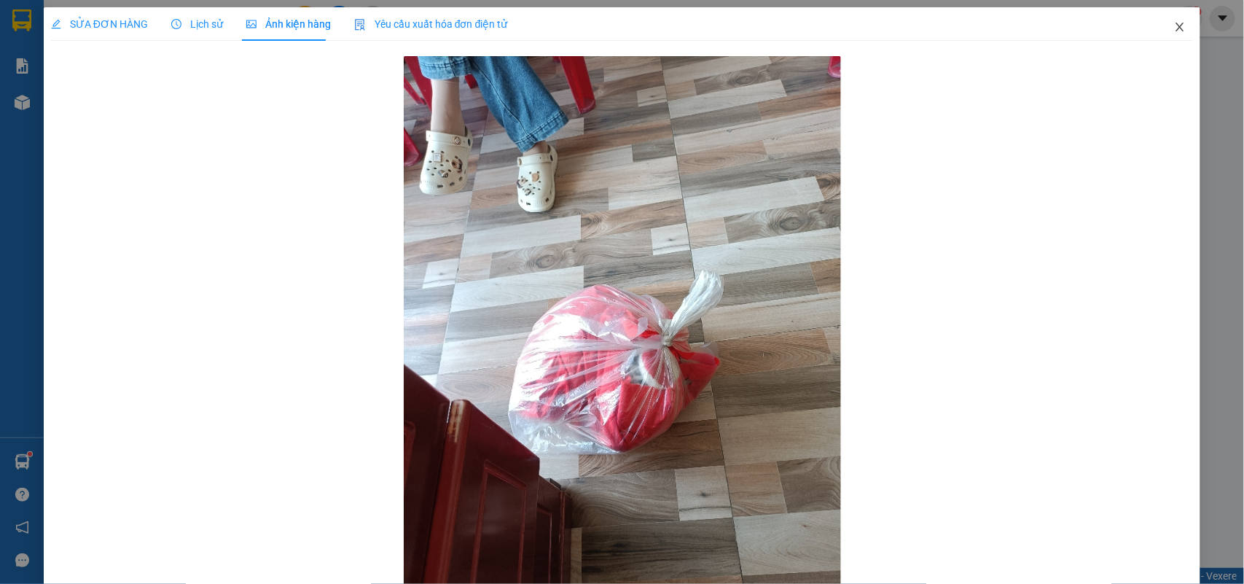
click at [1174, 33] on icon "close" at bounding box center [1180, 27] width 12 height 12
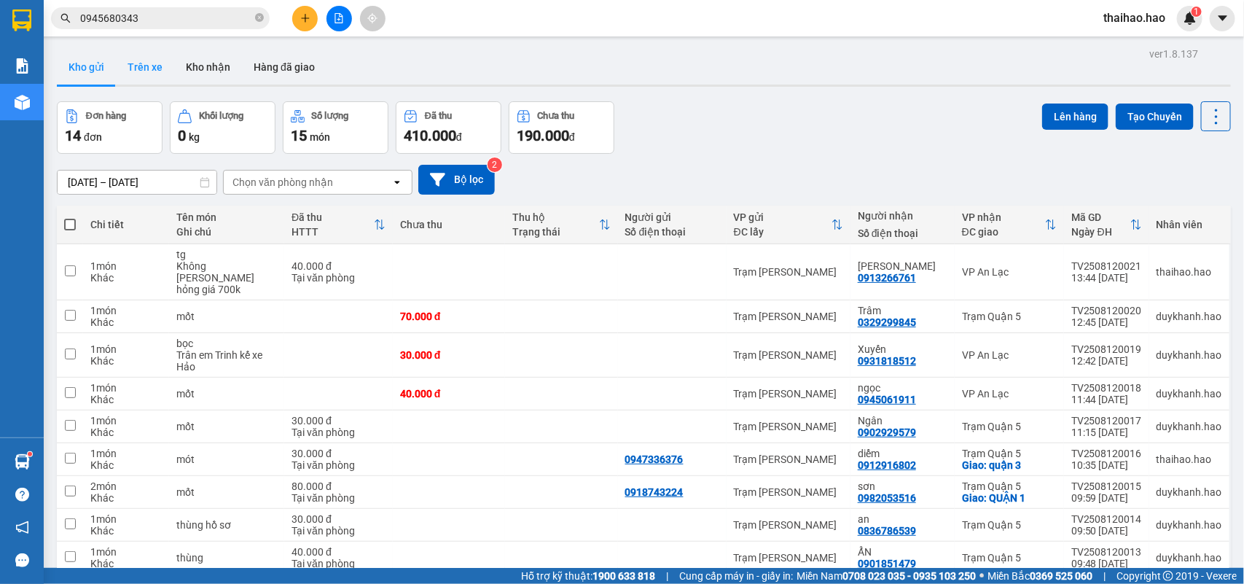
click at [150, 71] on button "Trên xe" at bounding box center [145, 67] width 58 height 35
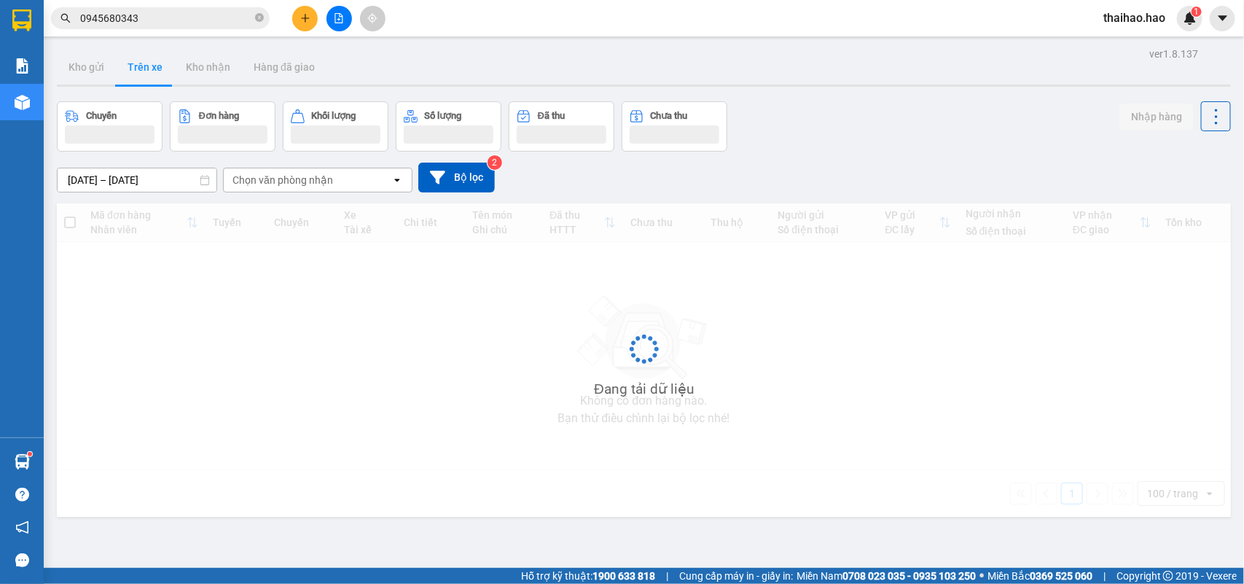
click at [150, 71] on button "Trên xe" at bounding box center [145, 67] width 58 height 35
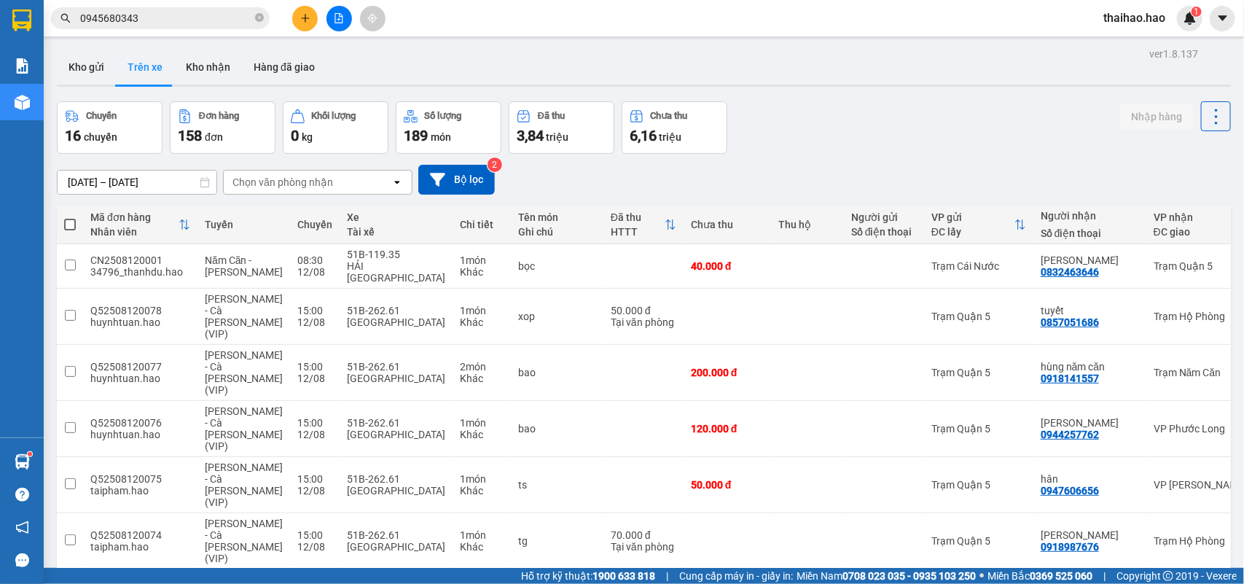
click at [257, 187] on div "Chọn văn phòng nhận" at bounding box center [283, 182] width 101 height 15
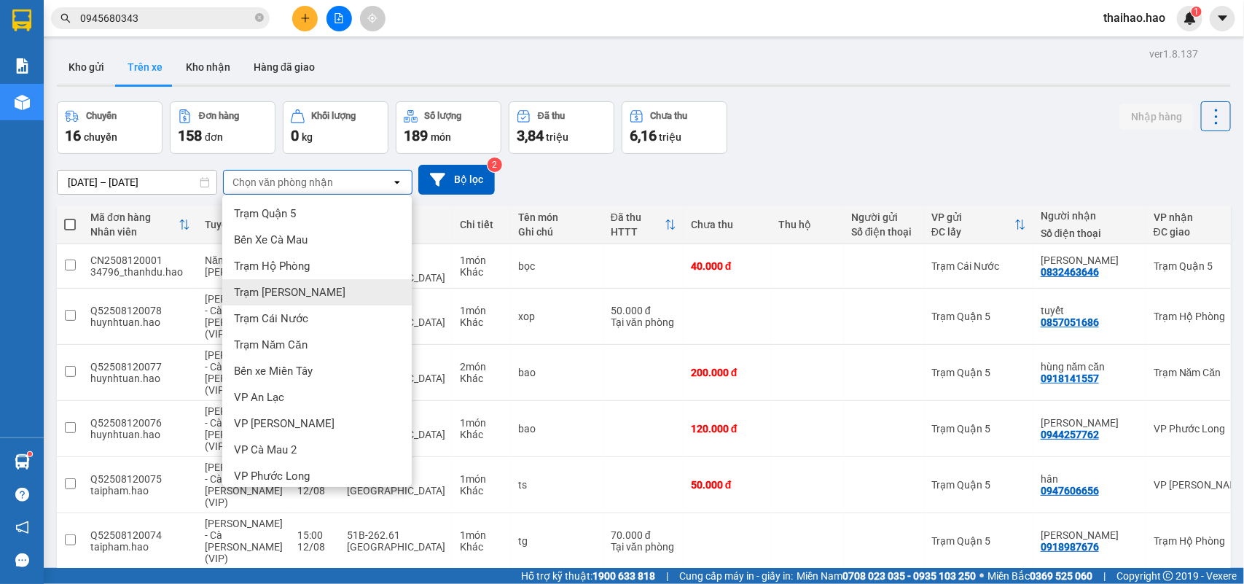
click at [259, 293] on span "Trạm [PERSON_NAME]" at bounding box center [290, 292] width 112 height 15
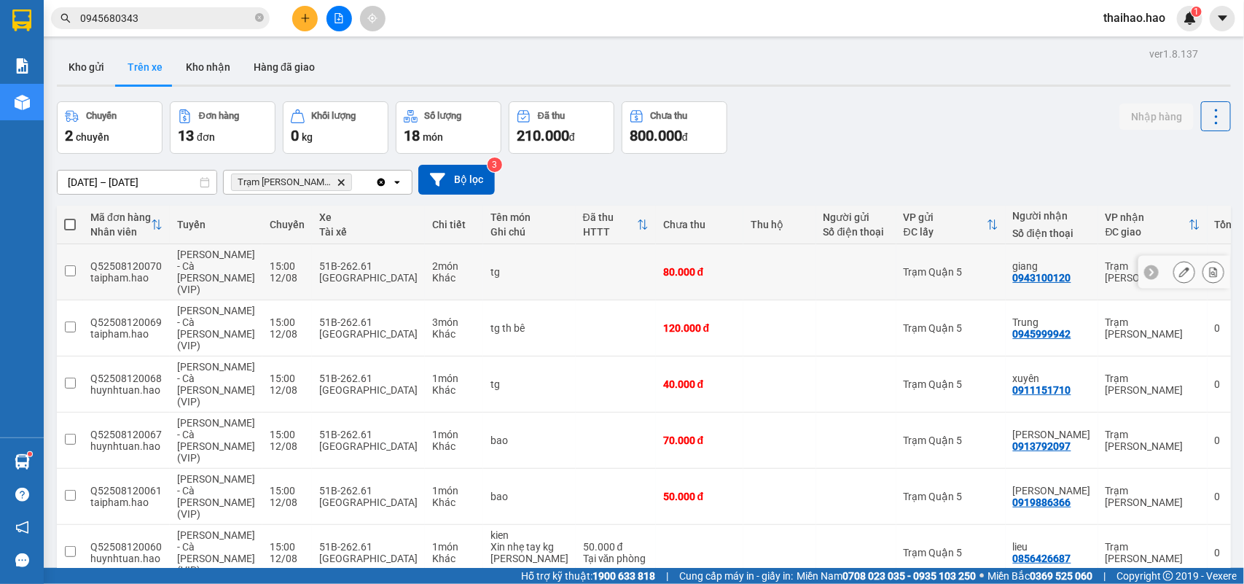
scroll to position [317, 0]
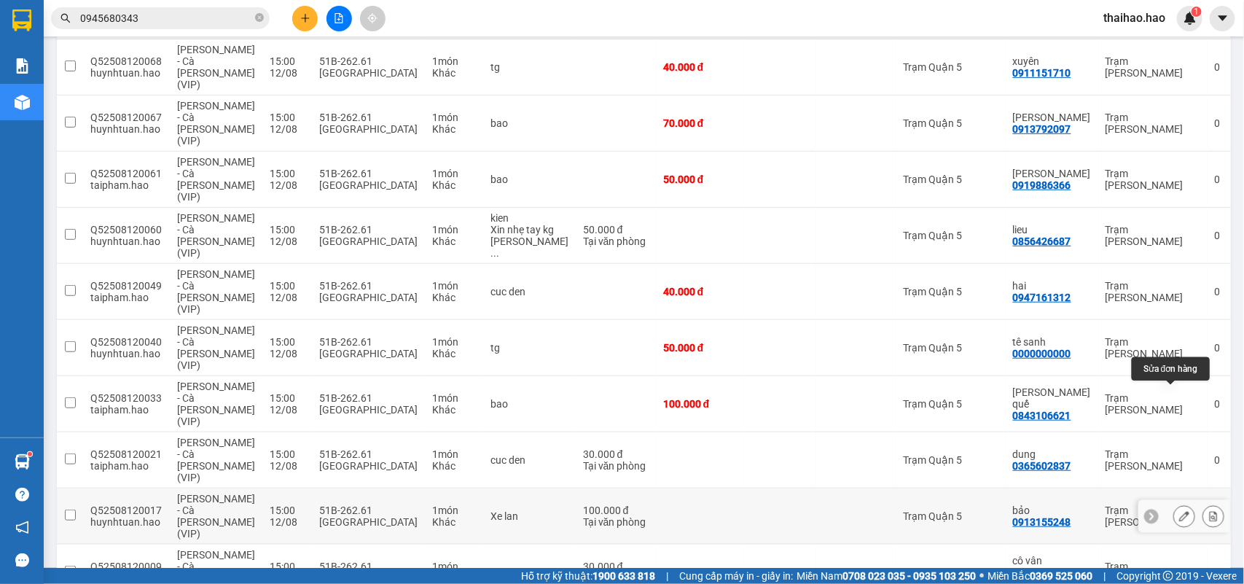
click at [1179, 511] on icon at bounding box center [1184, 516] width 10 height 10
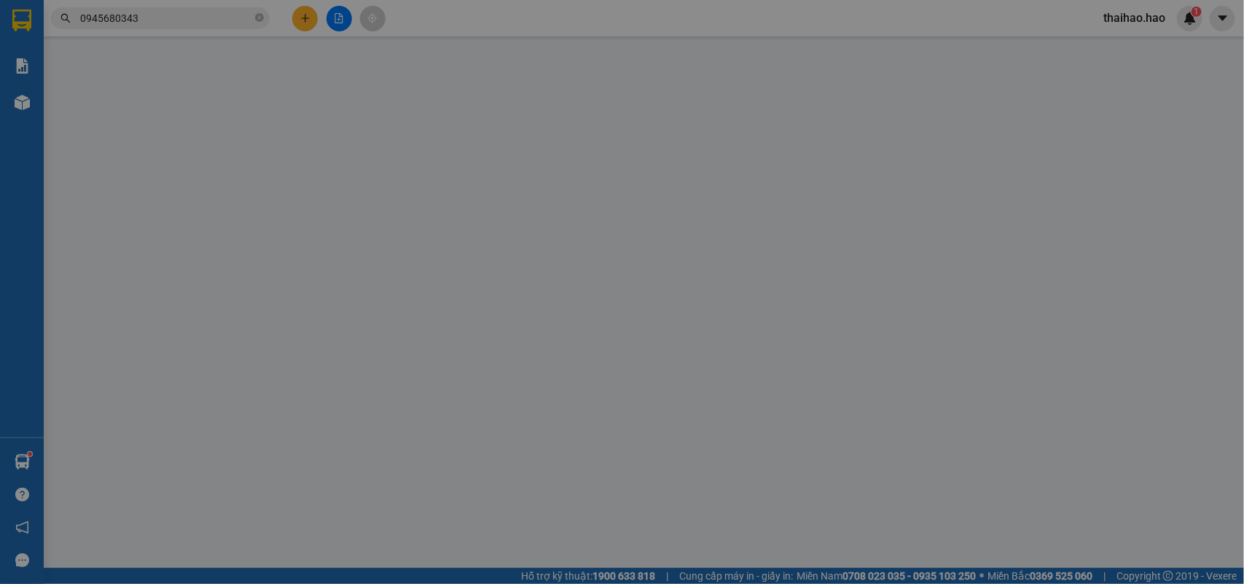
type input "0913155248"
type input "bảo"
type input "100.000"
type input "0"
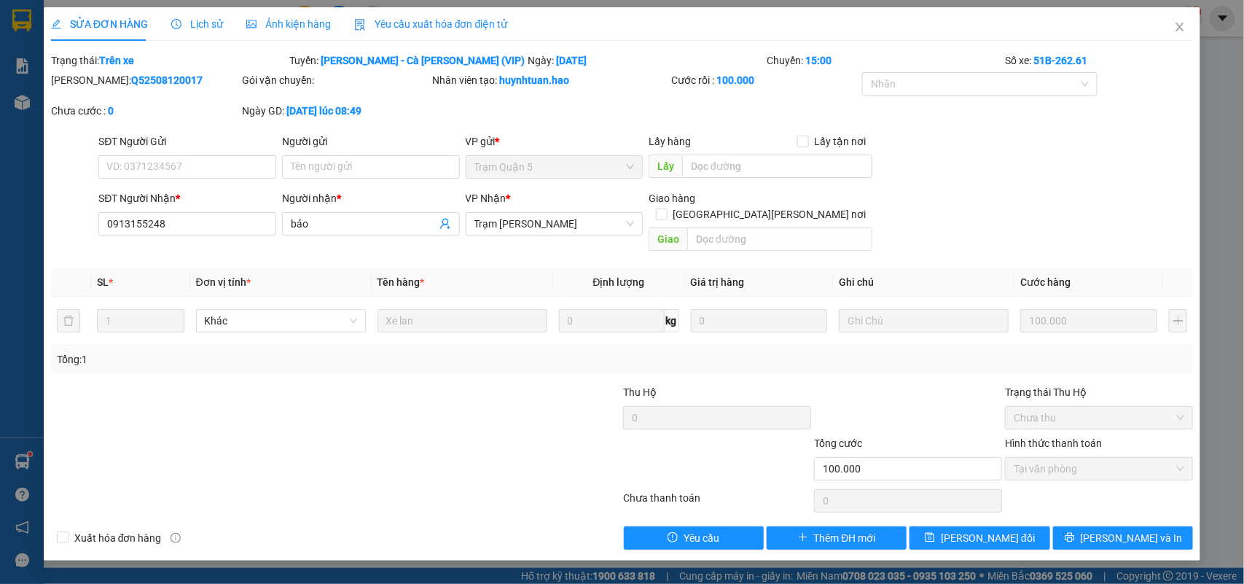
click at [311, 2] on div "SỬA ĐƠN HÀNG Lịch sử [PERSON_NAME] hàng Yêu cầu xuất [PERSON_NAME] điện tử Tota…" at bounding box center [622, 292] width 1244 height 584
click at [312, 16] on div "Ảnh kiện hàng" at bounding box center [288, 24] width 85 height 16
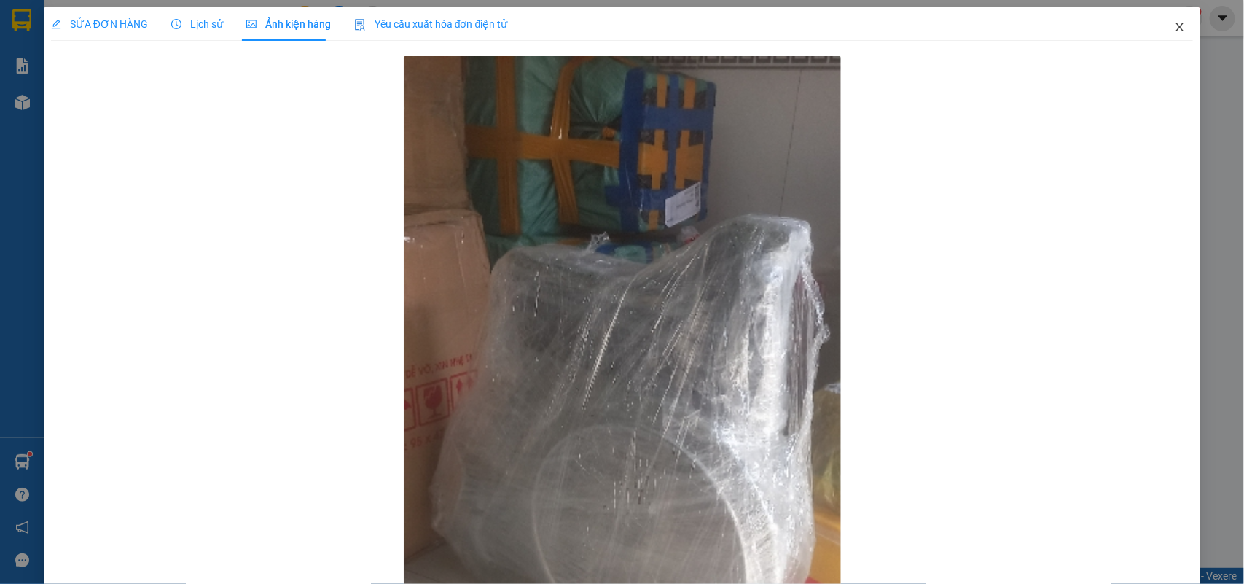
click at [1160, 29] on span "Close" at bounding box center [1180, 27] width 41 height 41
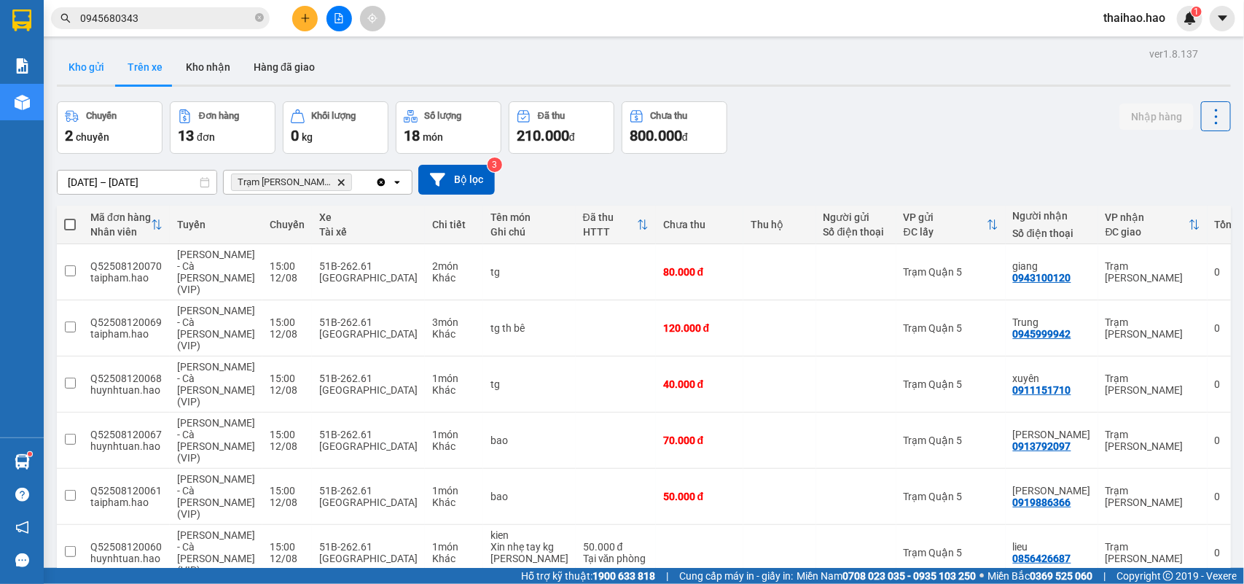
click at [86, 67] on button "Kho gửi" at bounding box center [86, 67] width 59 height 35
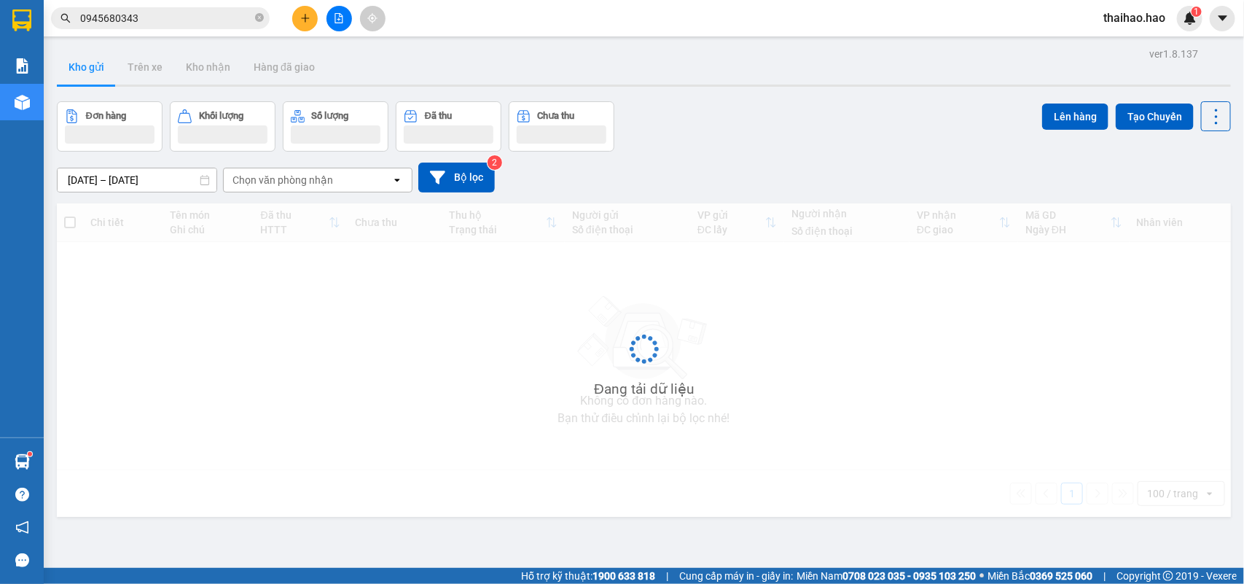
click at [86, 67] on button "Kho gửi" at bounding box center [86, 67] width 59 height 35
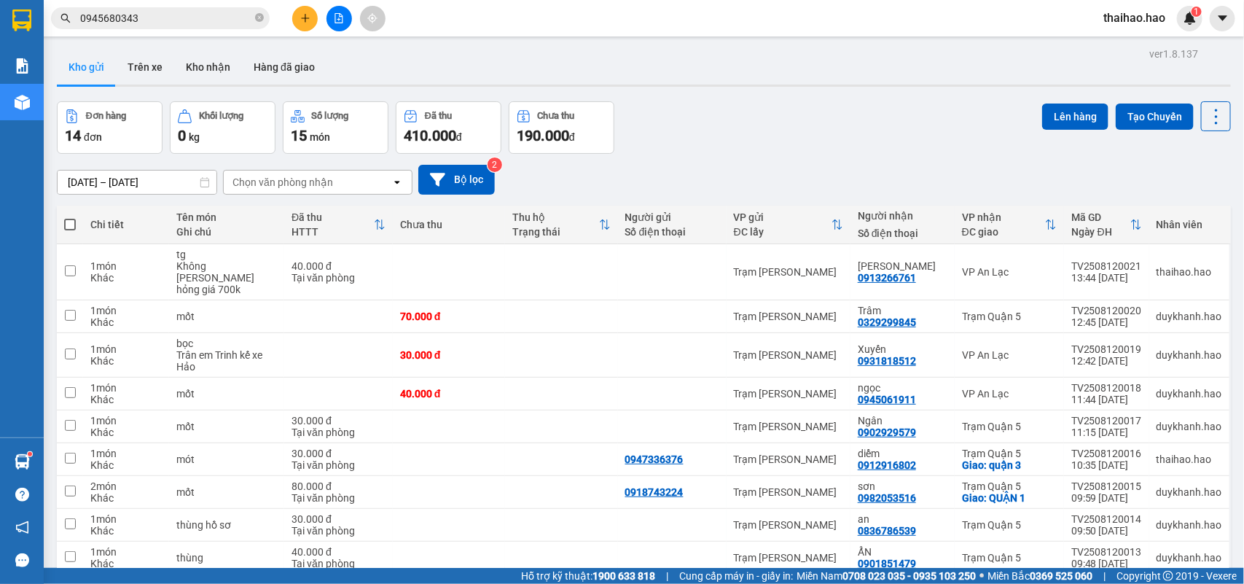
click at [70, 223] on span at bounding box center [70, 225] width 12 height 12
click at [70, 217] on input "checkbox" at bounding box center [70, 217] width 0 height 0
checkbox input "true"
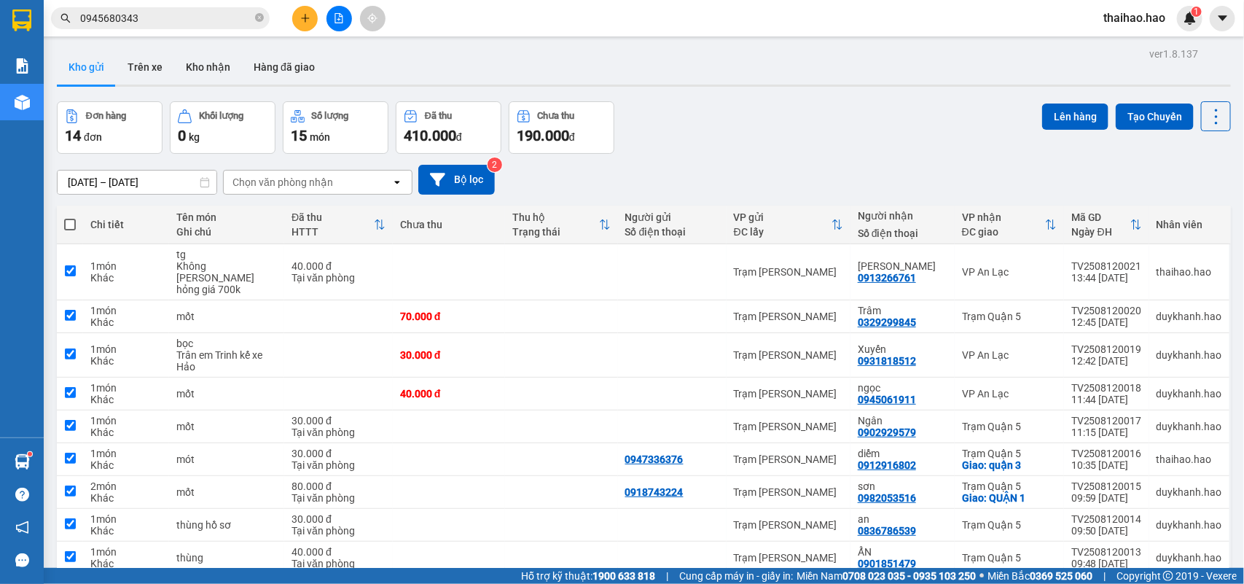
checkbox input "true"
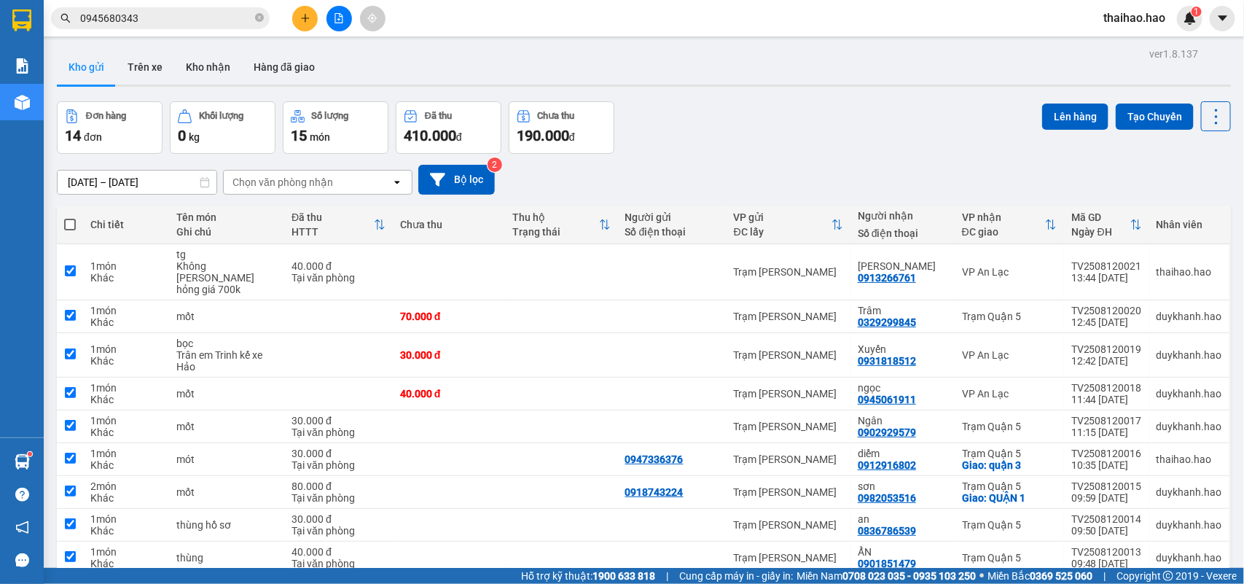
checkbox input "true"
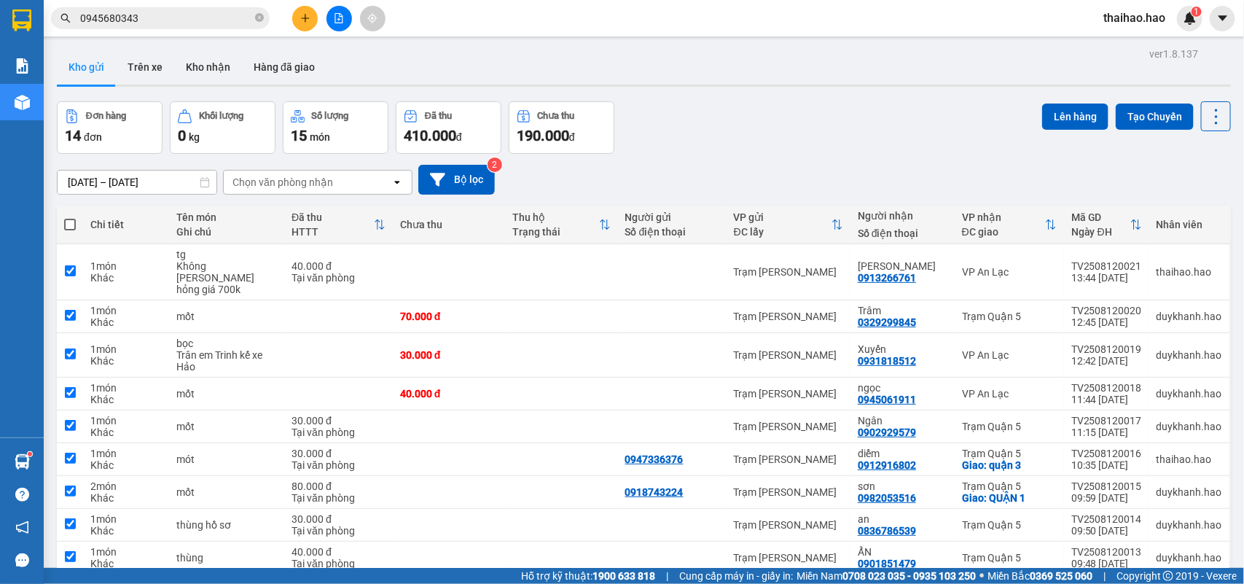
checkbox input "true"
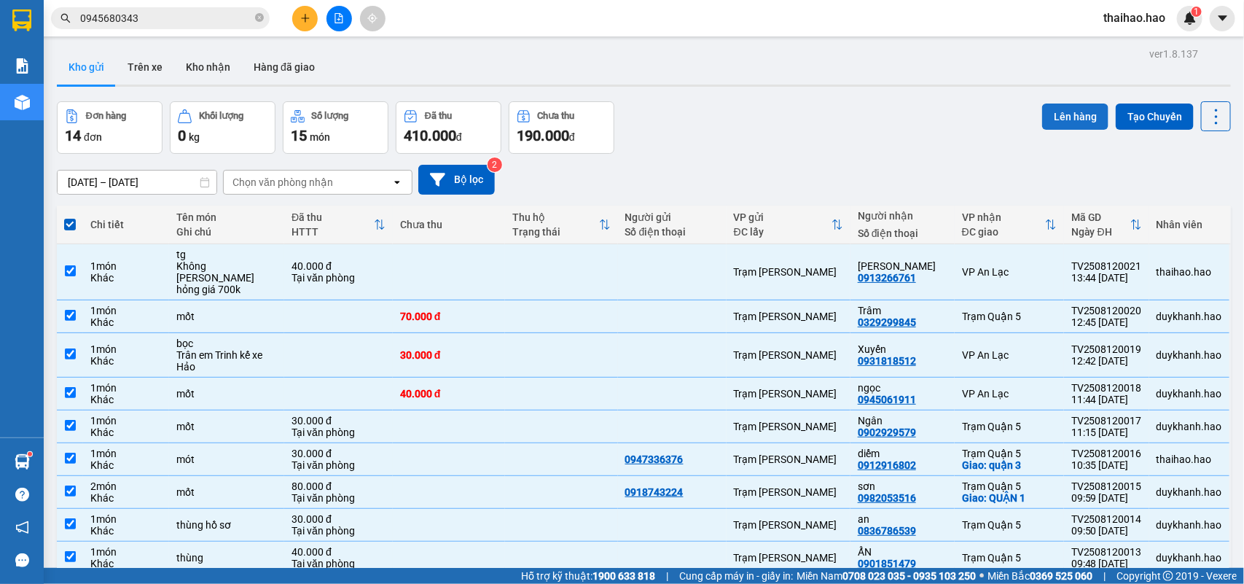
click at [1045, 125] on button "Lên hàng" at bounding box center [1075, 117] width 66 height 26
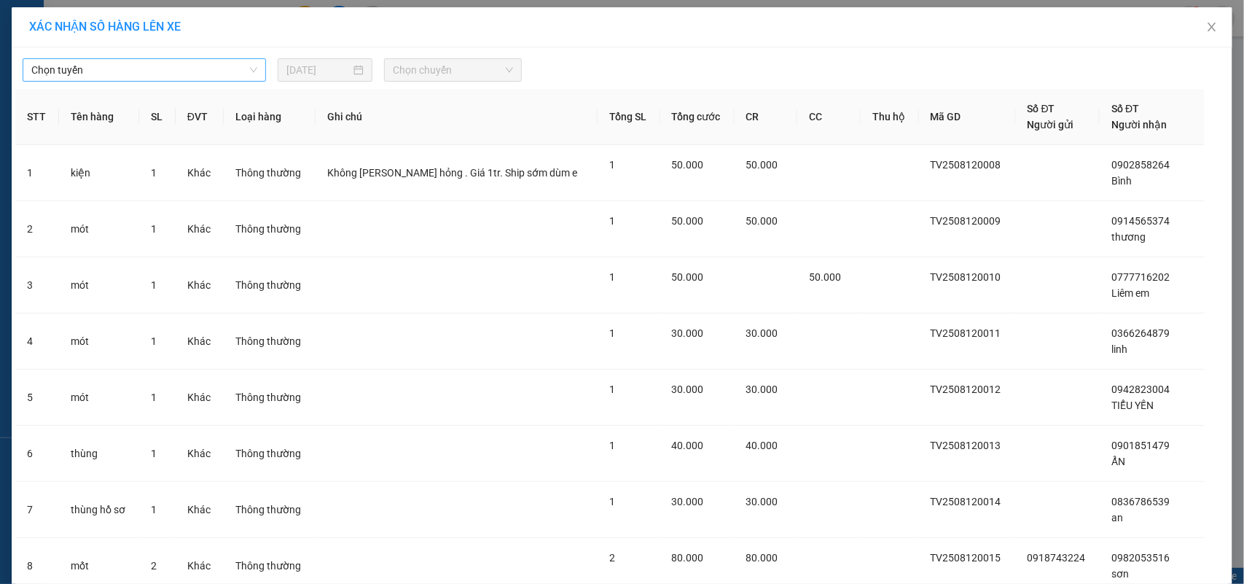
click at [88, 67] on span "Chọn tuyến" at bounding box center [144, 70] width 226 height 22
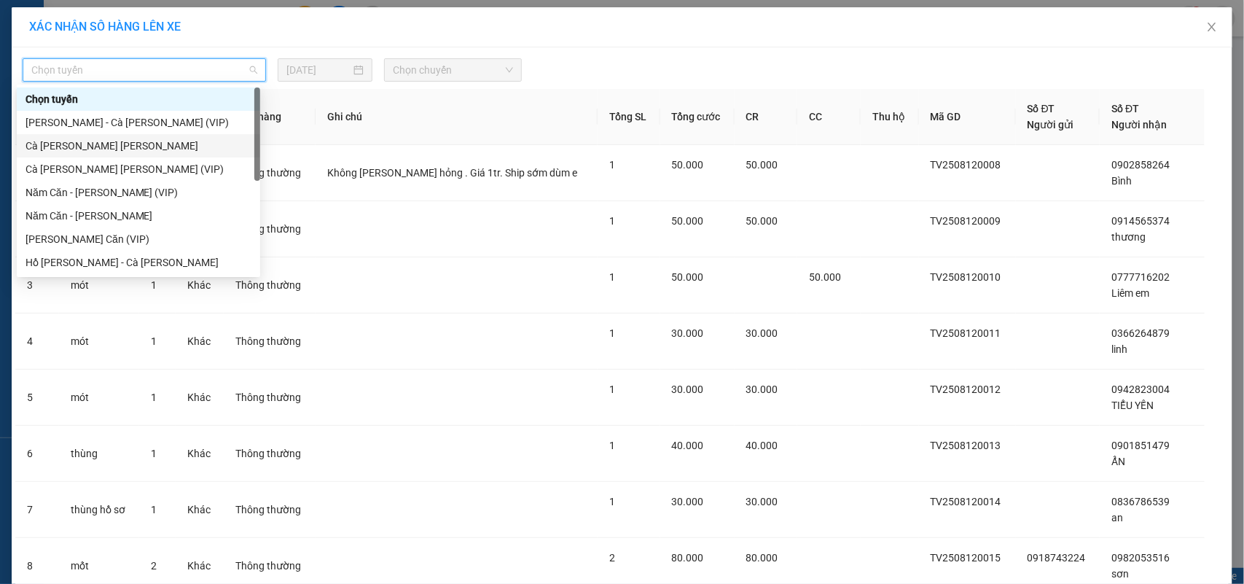
click at [85, 143] on div "Cà [PERSON_NAME] [PERSON_NAME]" at bounding box center [139, 146] width 226 height 16
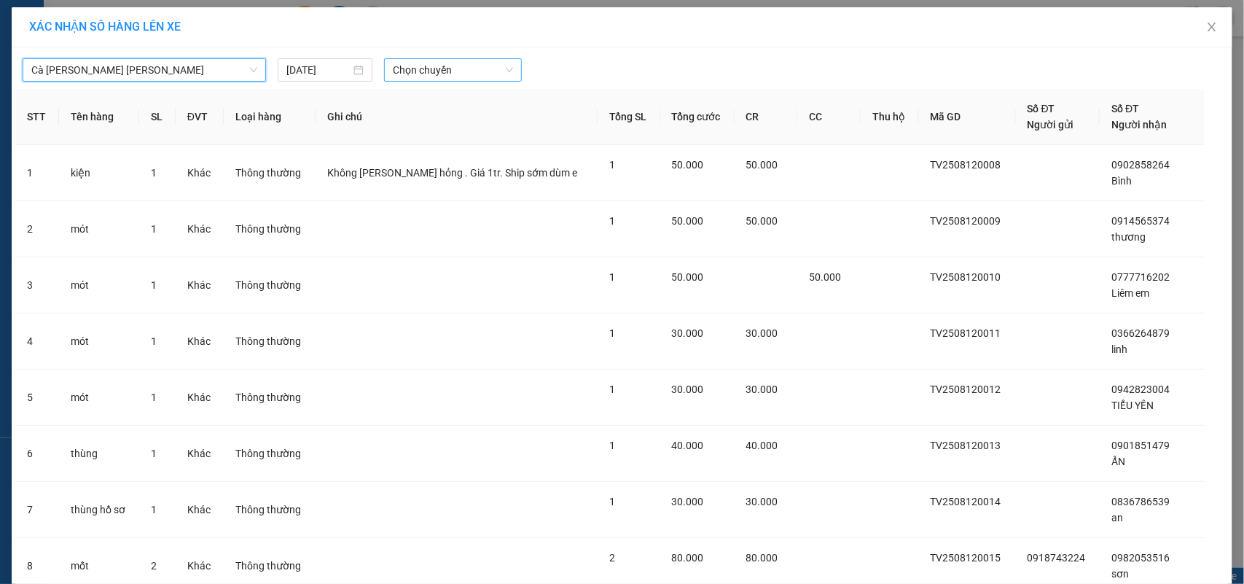
click at [418, 70] on span "Chọn chuyến" at bounding box center [453, 70] width 120 height 22
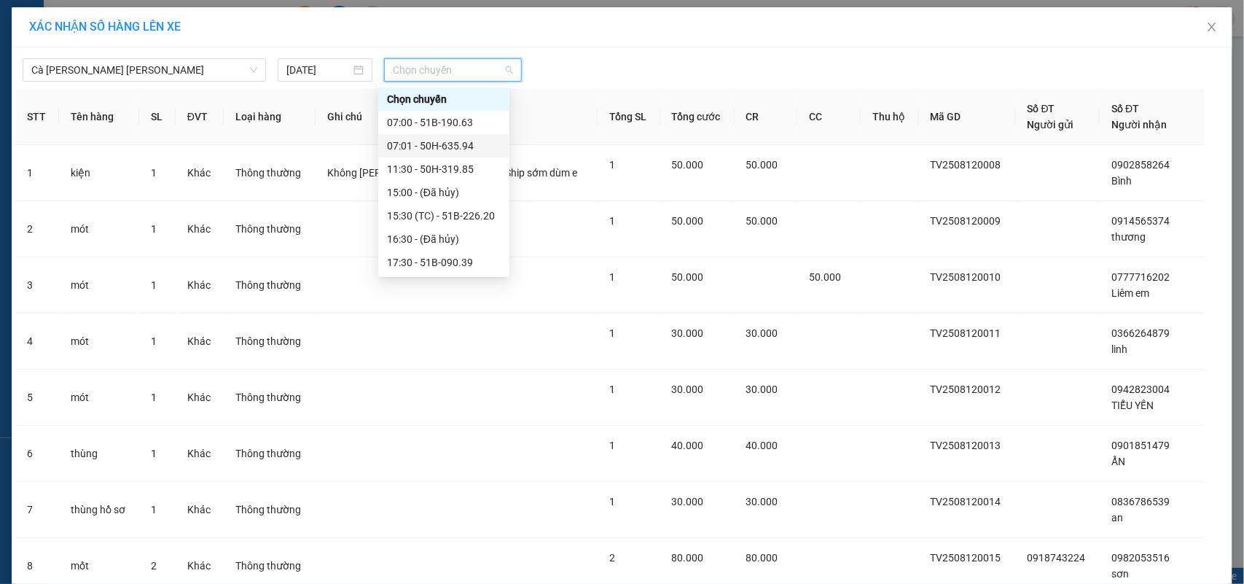
click at [415, 149] on div "07:01 - 50H-635.94" at bounding box center [444, 146] width 114 height 16
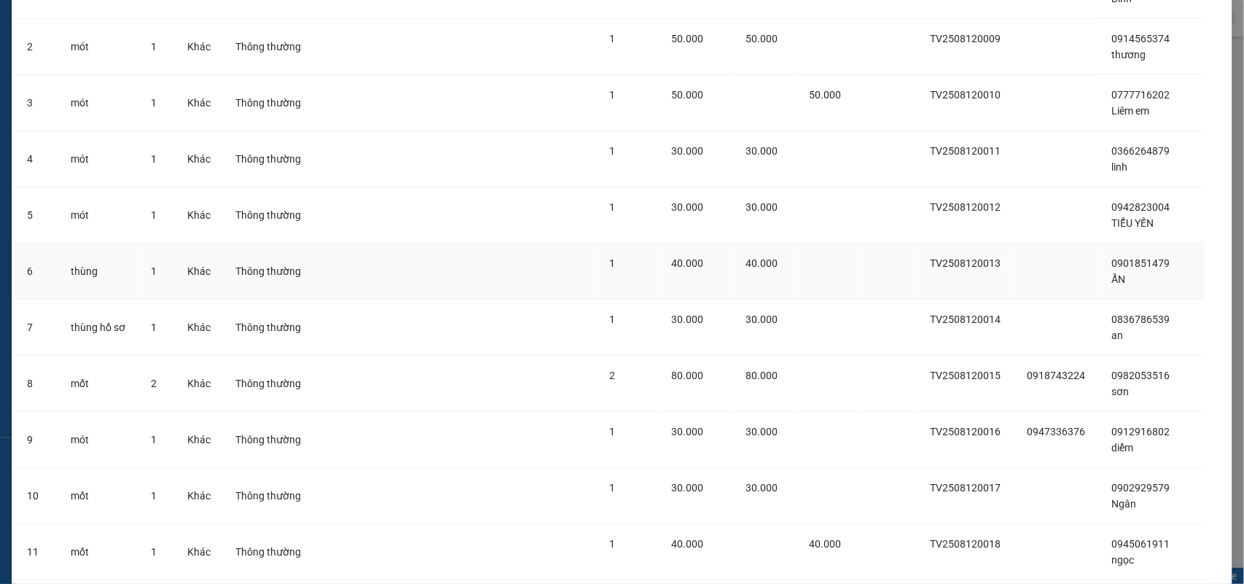
scroll to position [464, 0]
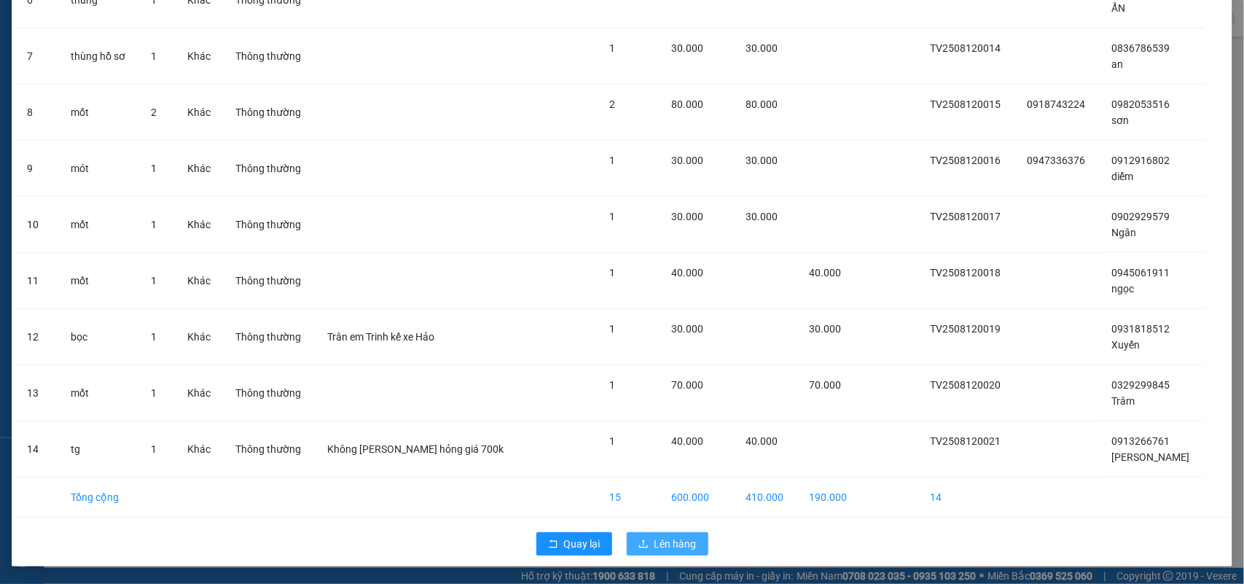
click at [679, 550] on span "Lên hàng" at bounding box center [676, 544] width 42 height 16
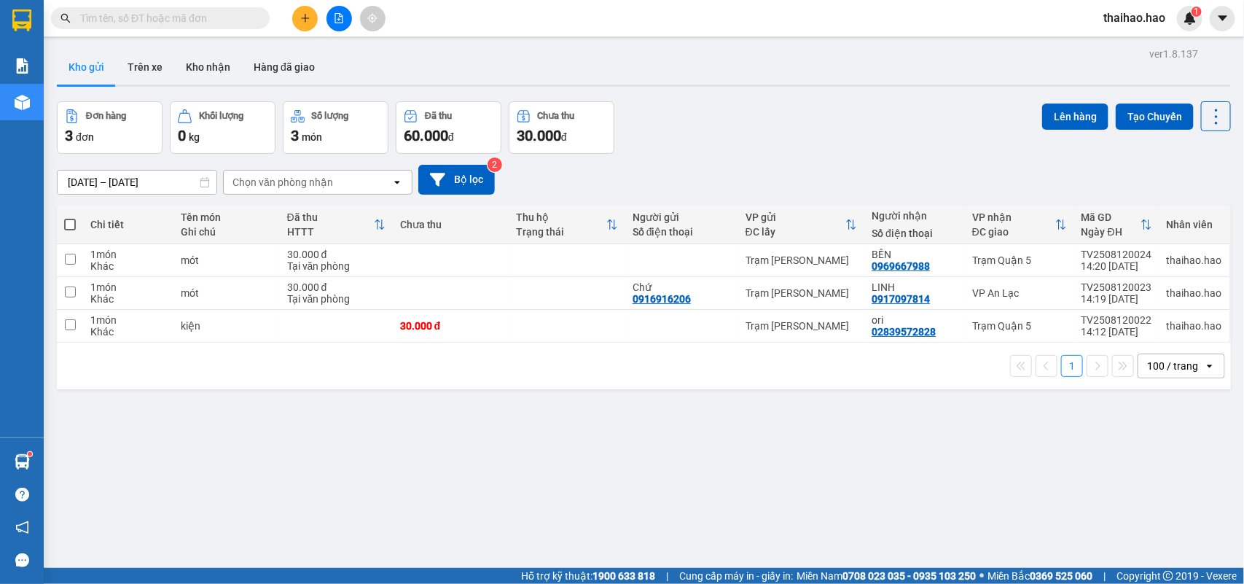
click at [244, 18] on input "text" at bounding box center [166, 18] width 172 height 16
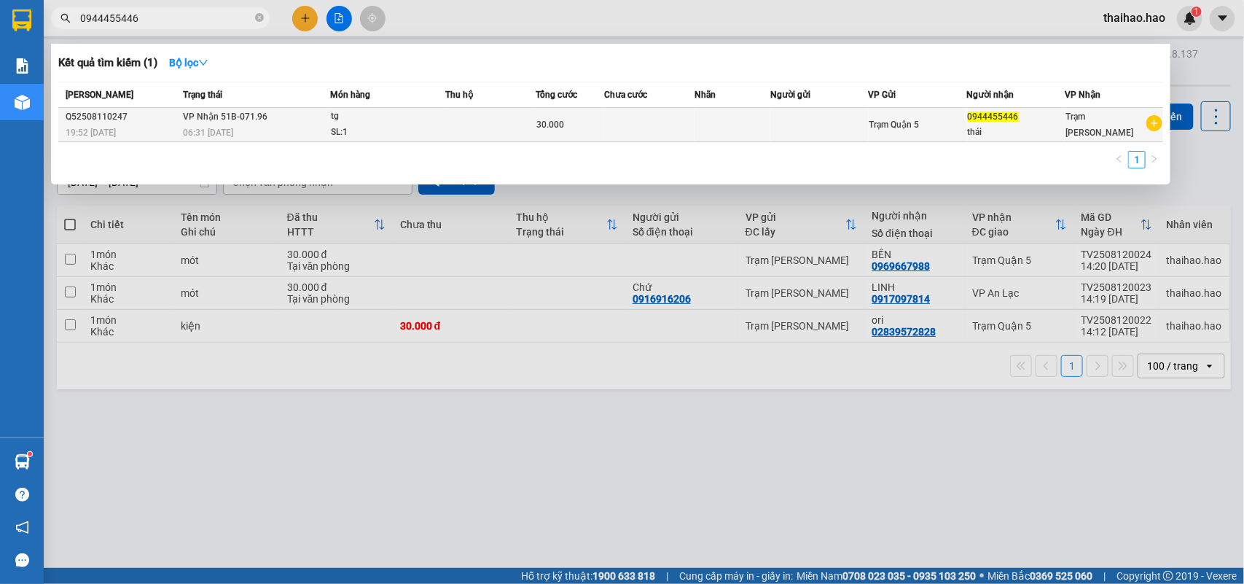
type input "0944455446"
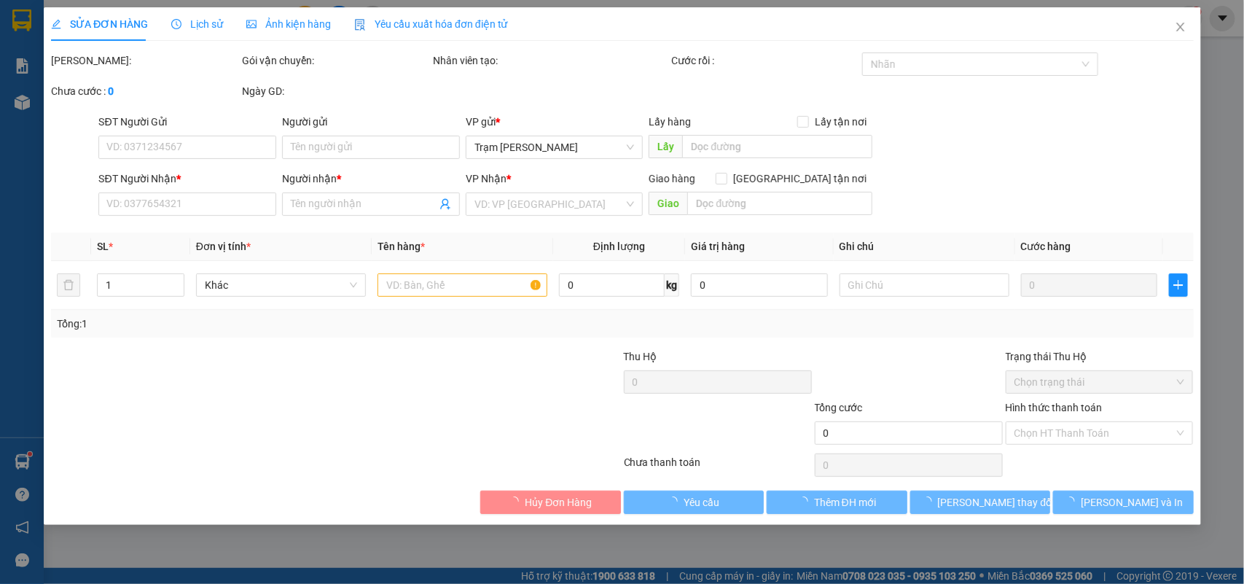
click at [275, 31] on div "Ảnh kiện hàng" at bounding box center [288, 24] width 85 height 16
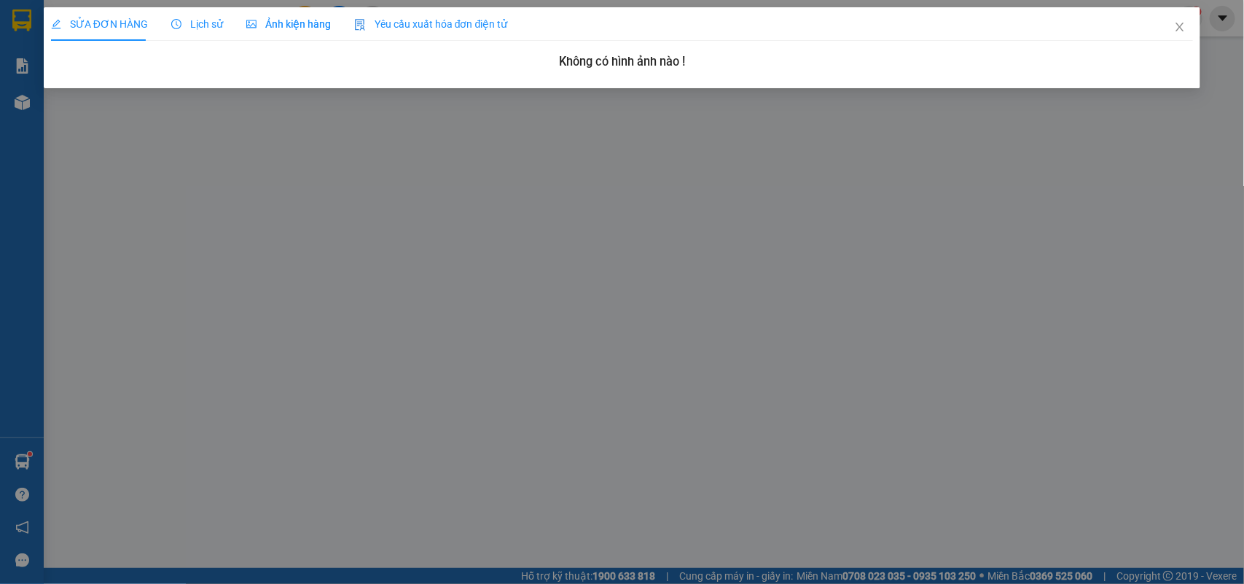
type input "0944455446"
type input "thái"
type input "30.000"
click at [85, 18] on span "SỬA ĐƠN HÀNG" at bounding box center [99, 24] width 97 height 12
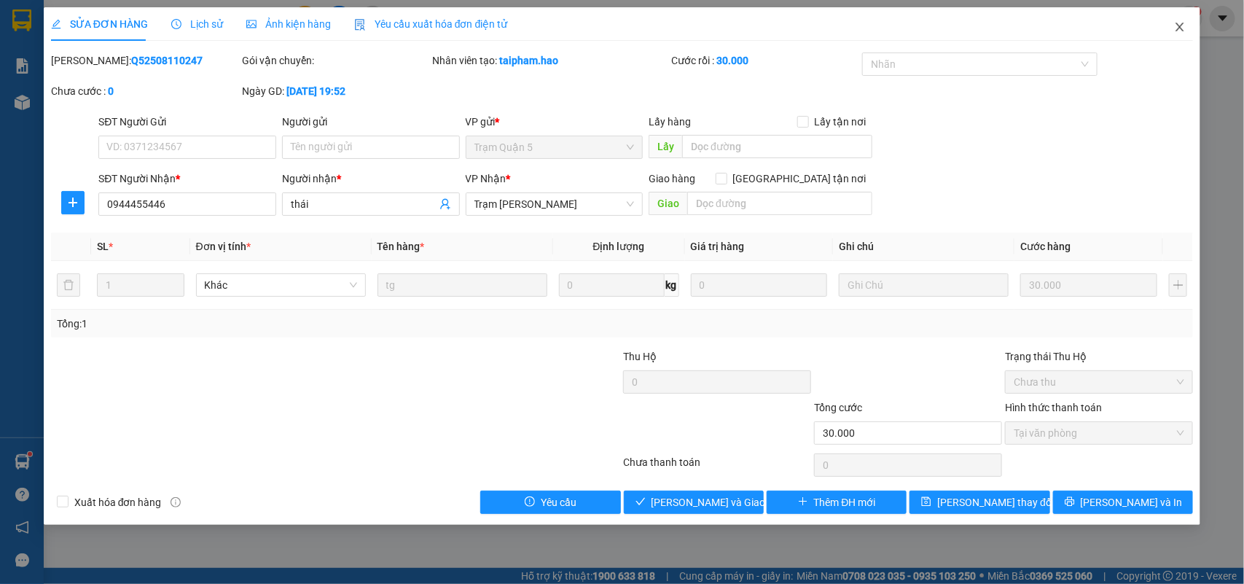
click at [1179, 35] on span "Close" at bounding box center [1180, 27] width 41 height 41
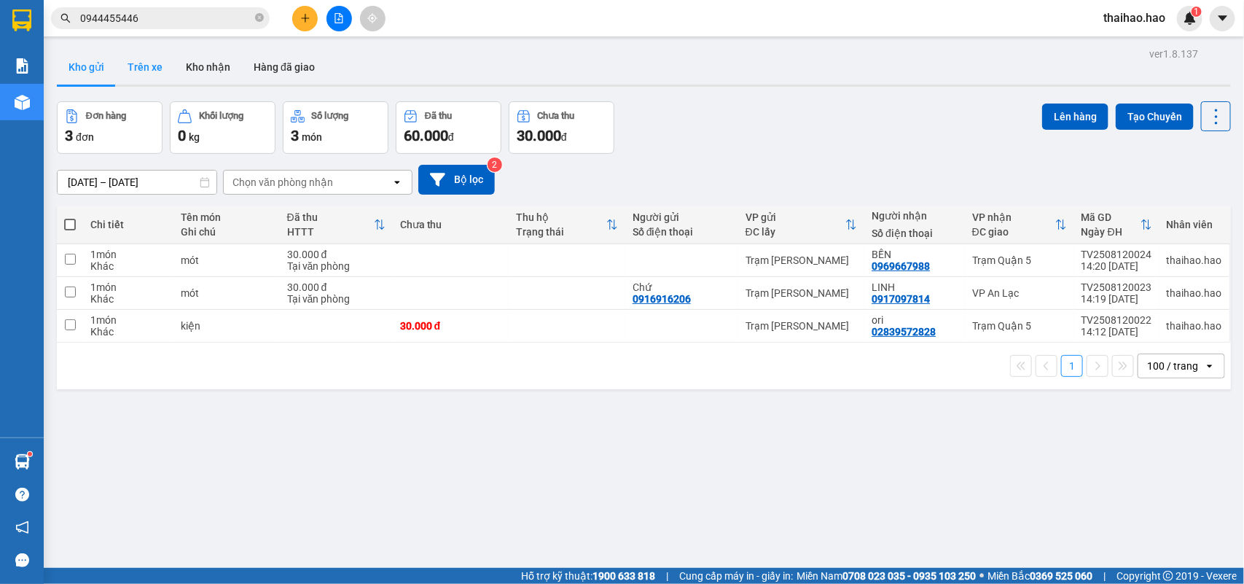
click at [122, 62] on button "Trên xe" at bounding box center [145, 67] width 58 height 35
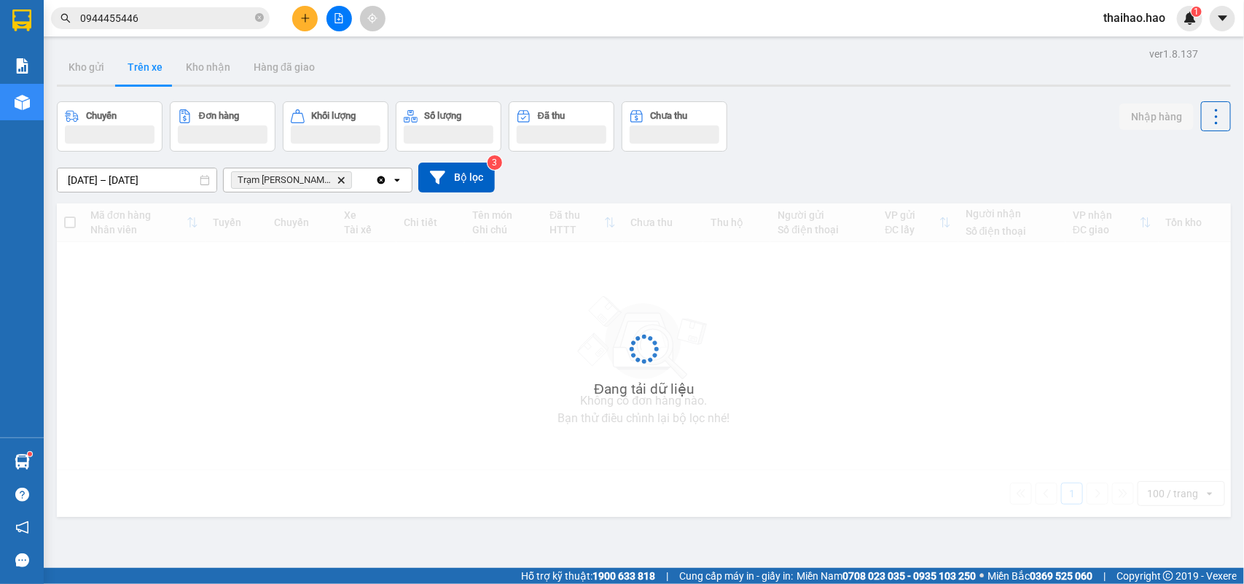
click at [122, 62] on button "Trên xe" at bounding box center [145, 67] width 58 height 35
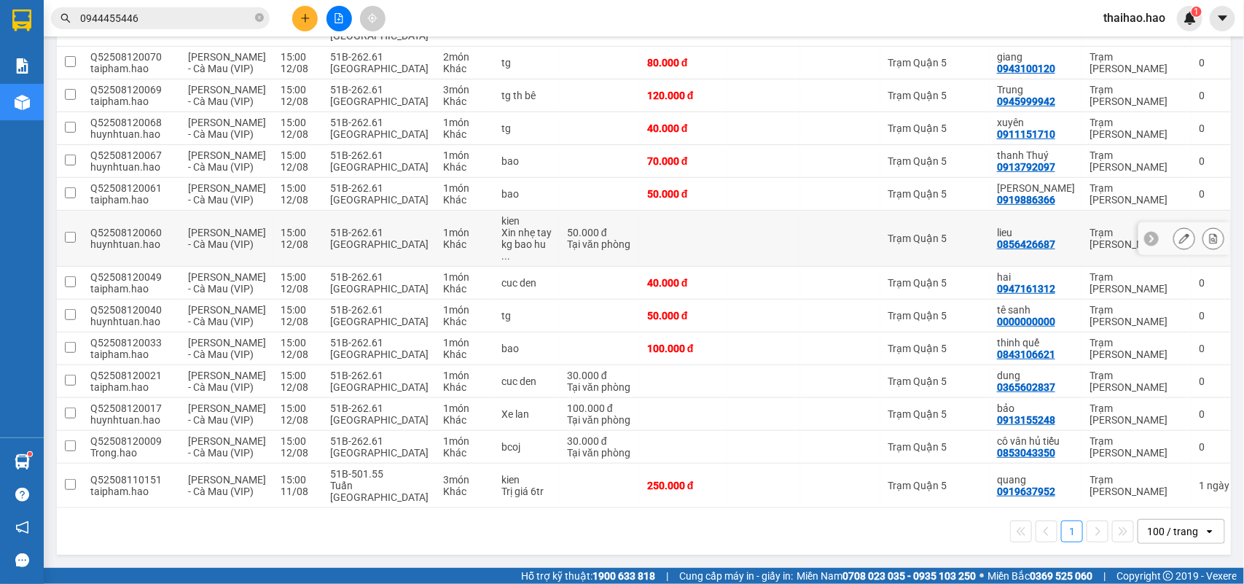
scroll to position [351, 0]
click at [1179, 442] on icon at bounding box center [1184, 447] width 10 height 10
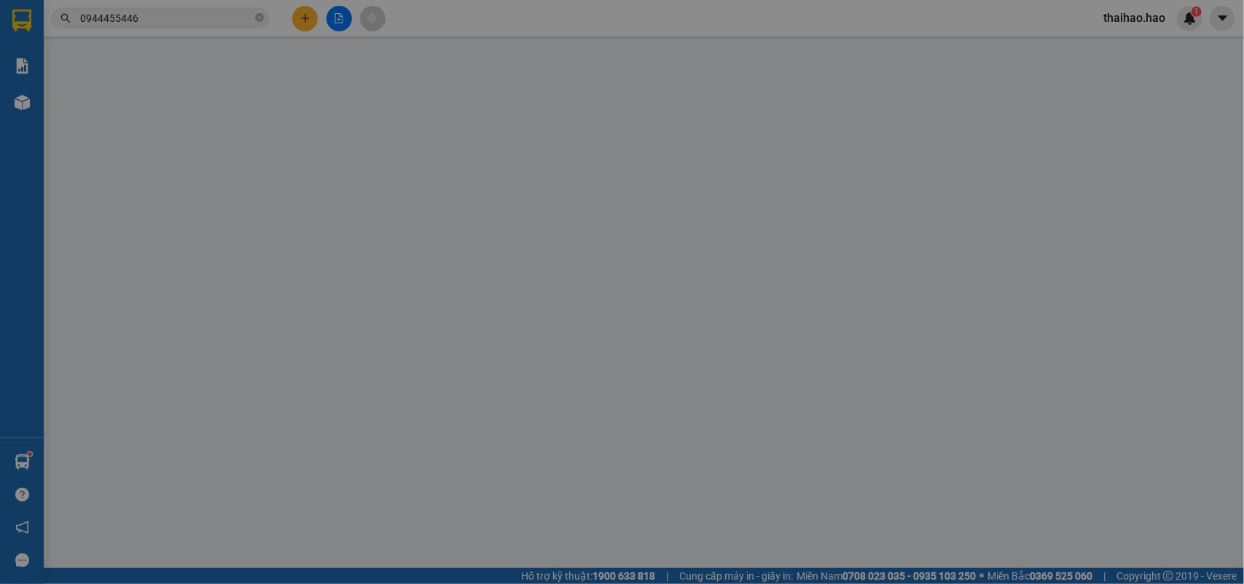
type input "0853043350"
type input "cô vân [PERSON_NAME]"
type input "30.000"
type input "0"
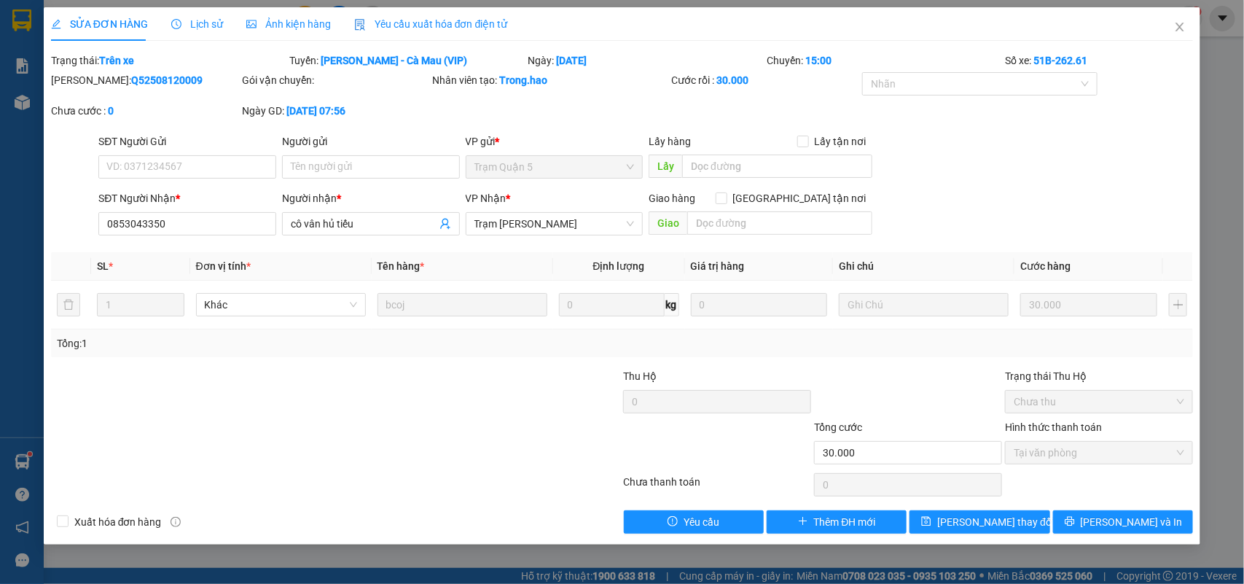
click at [188, 9] on div "Lịch sử" at bounding box center [197, 24] width 52 height 34
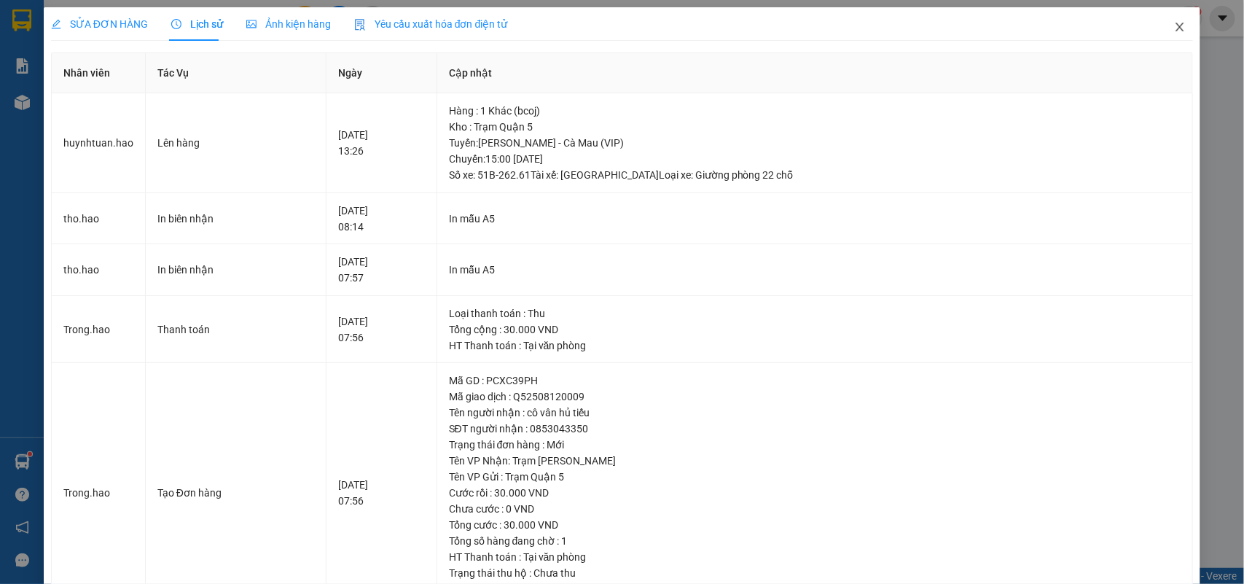
click at [1174, 26] on span "Close" at bounding box center [1180, 27] width 41 height 41
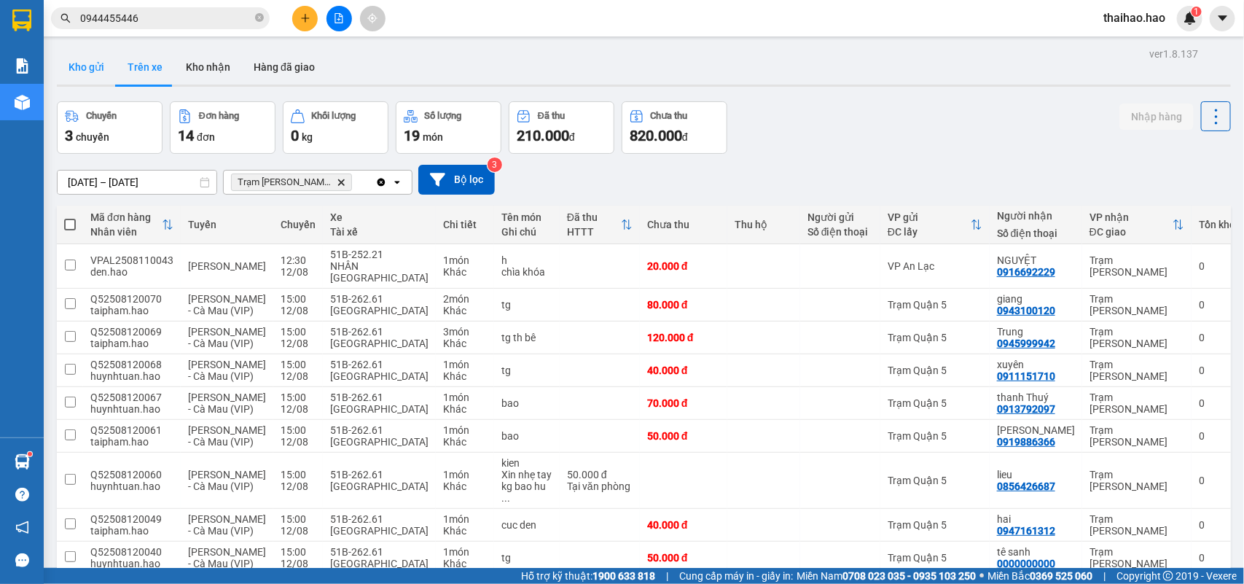
click at [102, 58] on button "Kho gửi" at bounding box center [86, 67] width 59 height 35
